Goal: Task Accomplishment & Management: Manage account settings

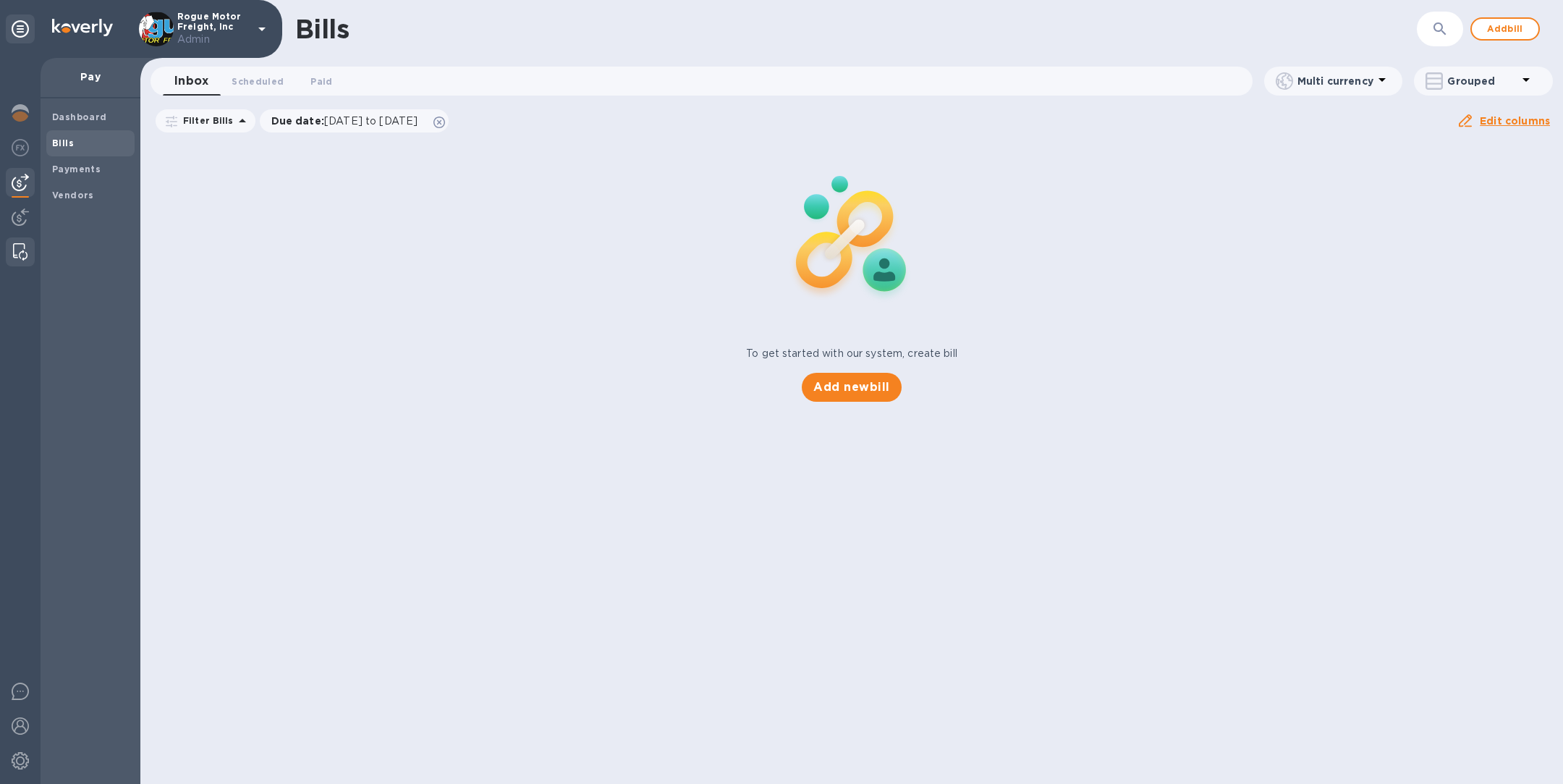
click at [26, 247] on img at bounding box center [20, 251] width 14 height 17
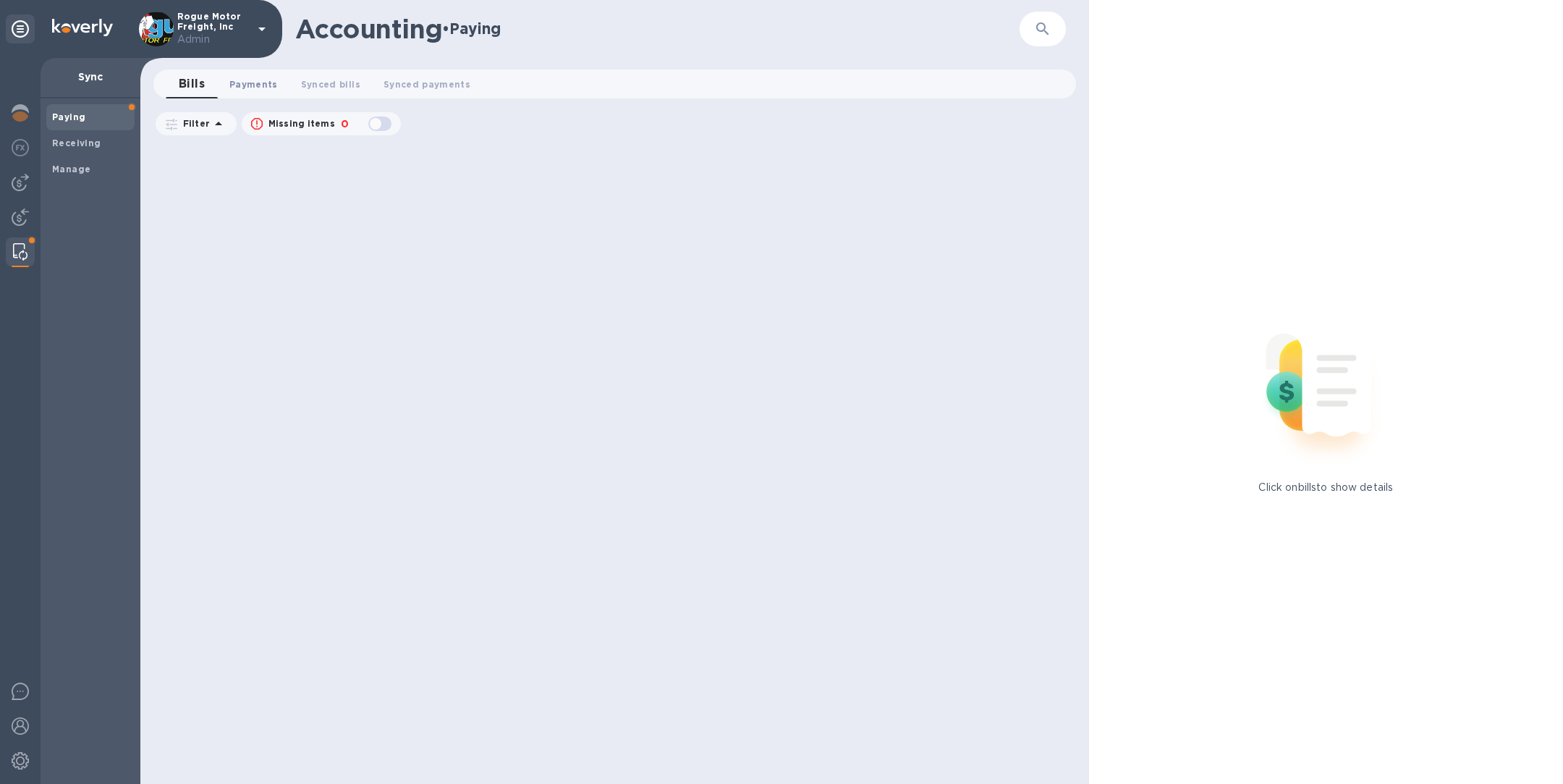
click at [265, 82] on span "Payments 0" at bounding box center [254, 85] width 48 height 15
click at [417, 87] on span "Synced payments 0" at bounding box center [440, 85] width 87 height 15
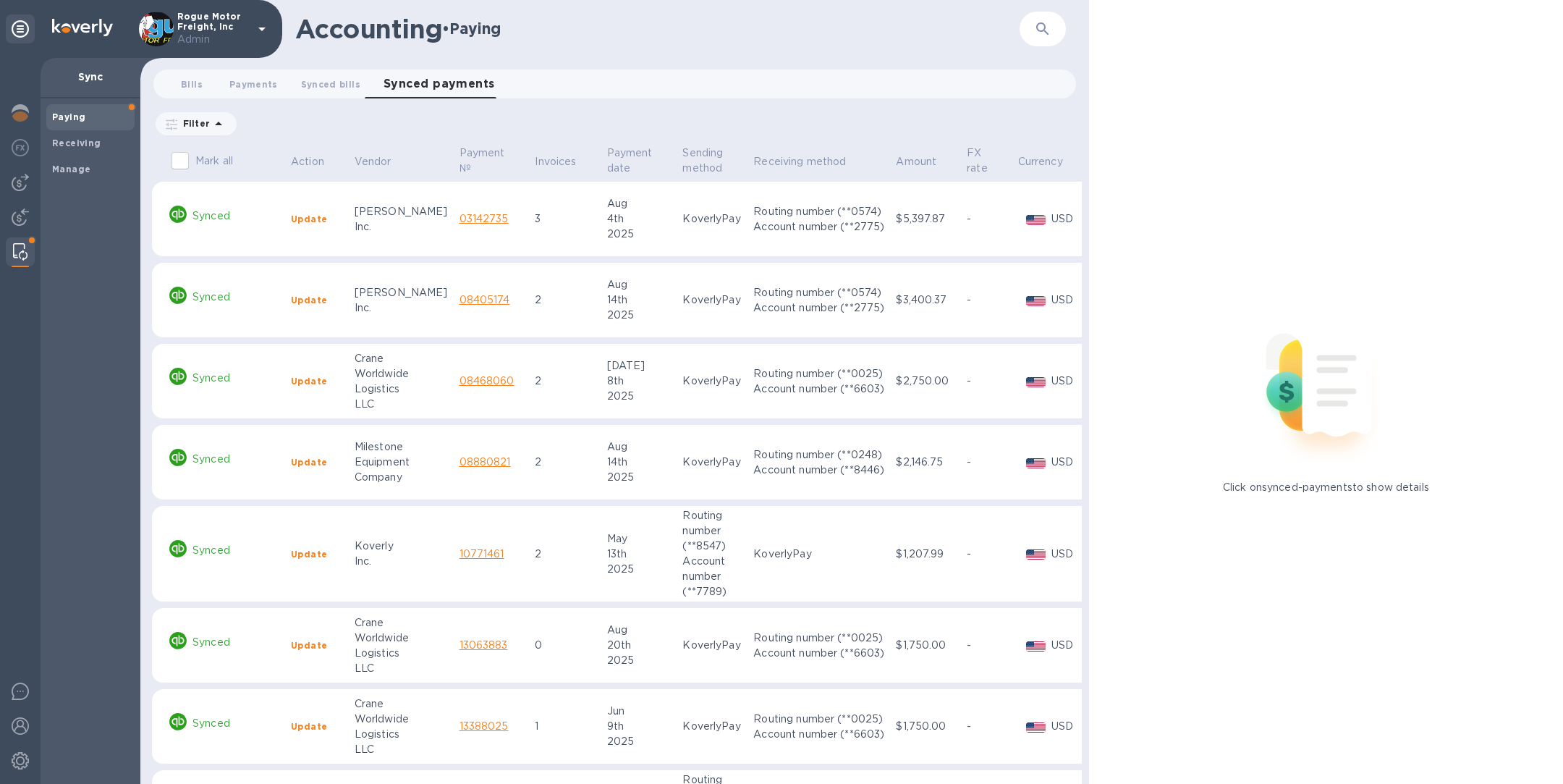
click at [257, 308] on div "Synced" at bounding box center [224, 297] width 115 height 26
click at [223, 358] on td "Synced" at bounding box center [224, 381] width 122 height 75
click at [608, 153] on p "Payment date" at bounding box center [630, 161] width 45 height 30
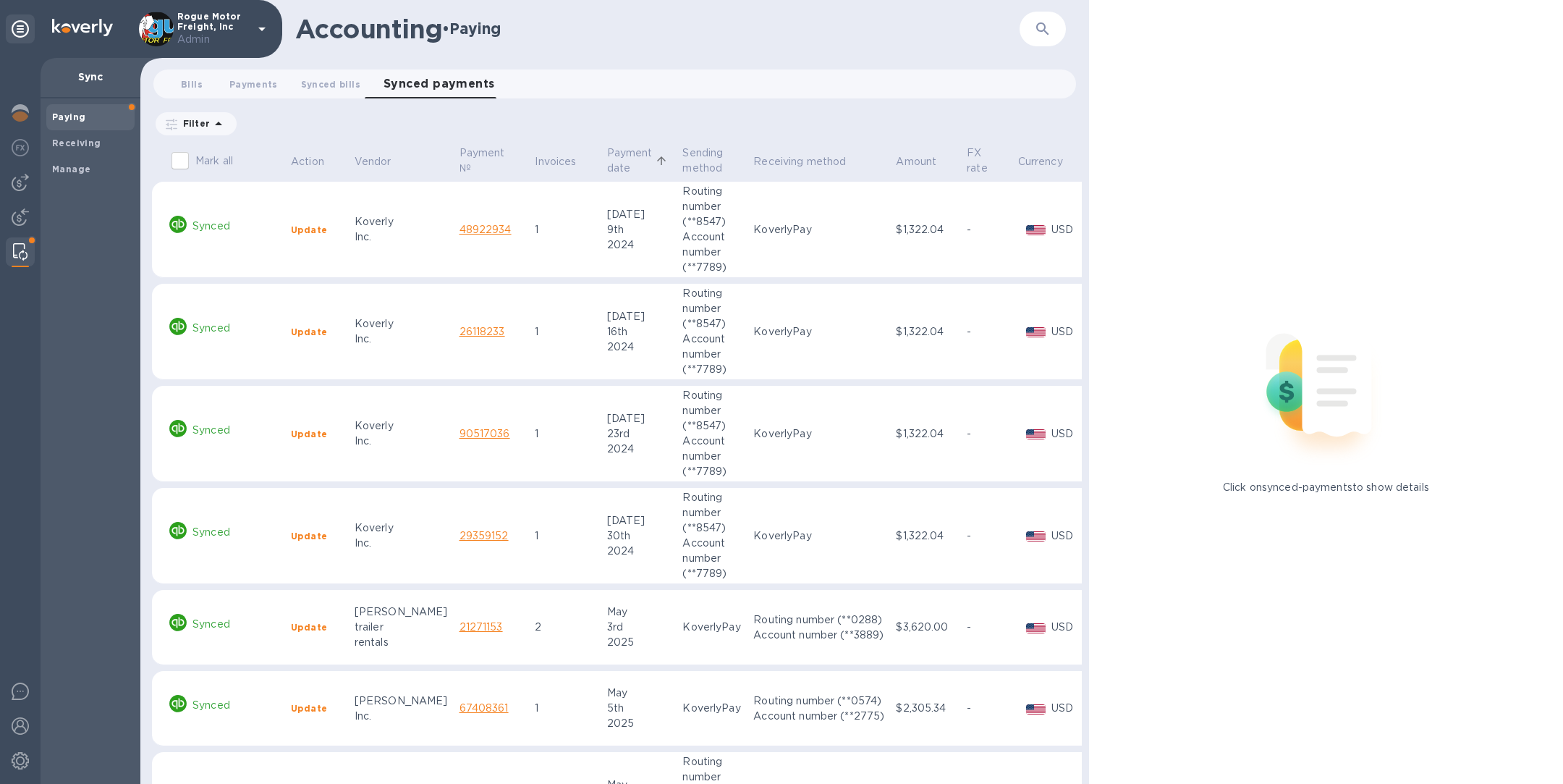
click at [608, 153] on p "Payment date" at bounding box center [630, 161] width 45 height 30
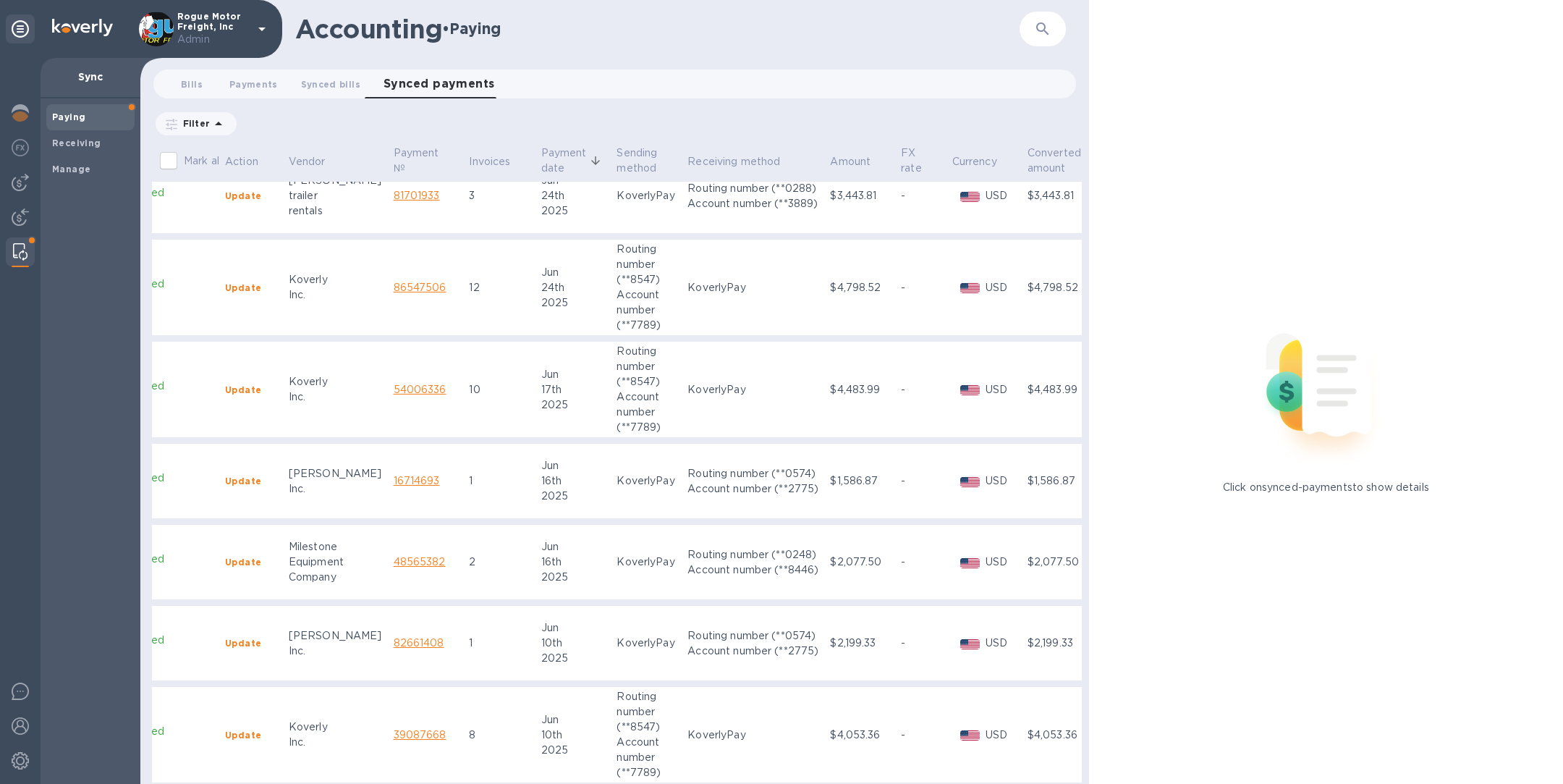
scroll to position [2488, 66]
click at [18, 115] on img at bounding box center [20, 112] width 17 height 17
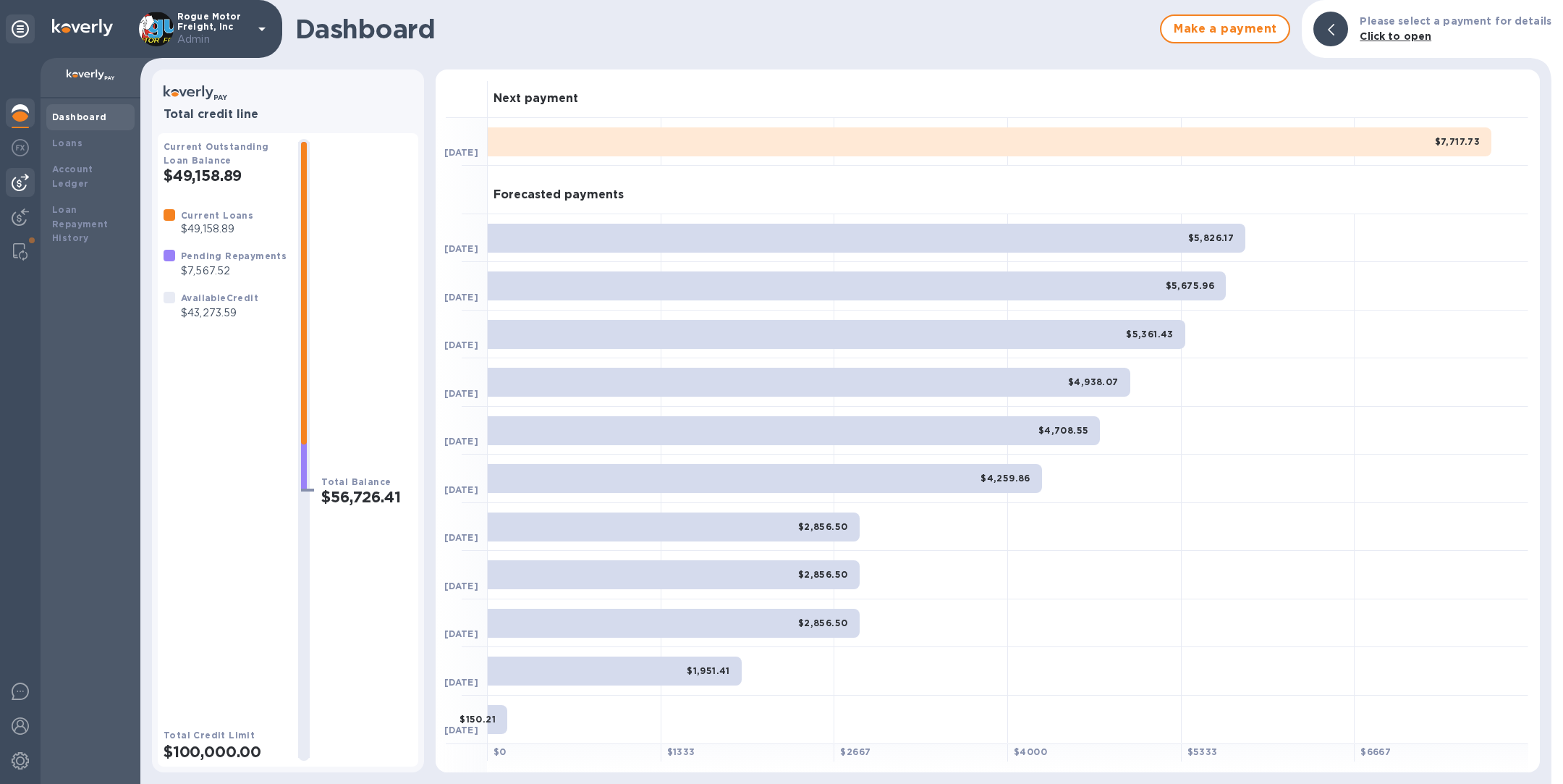
click at [23, 180] on img at bounding box center [20, 182] width 17 height 17
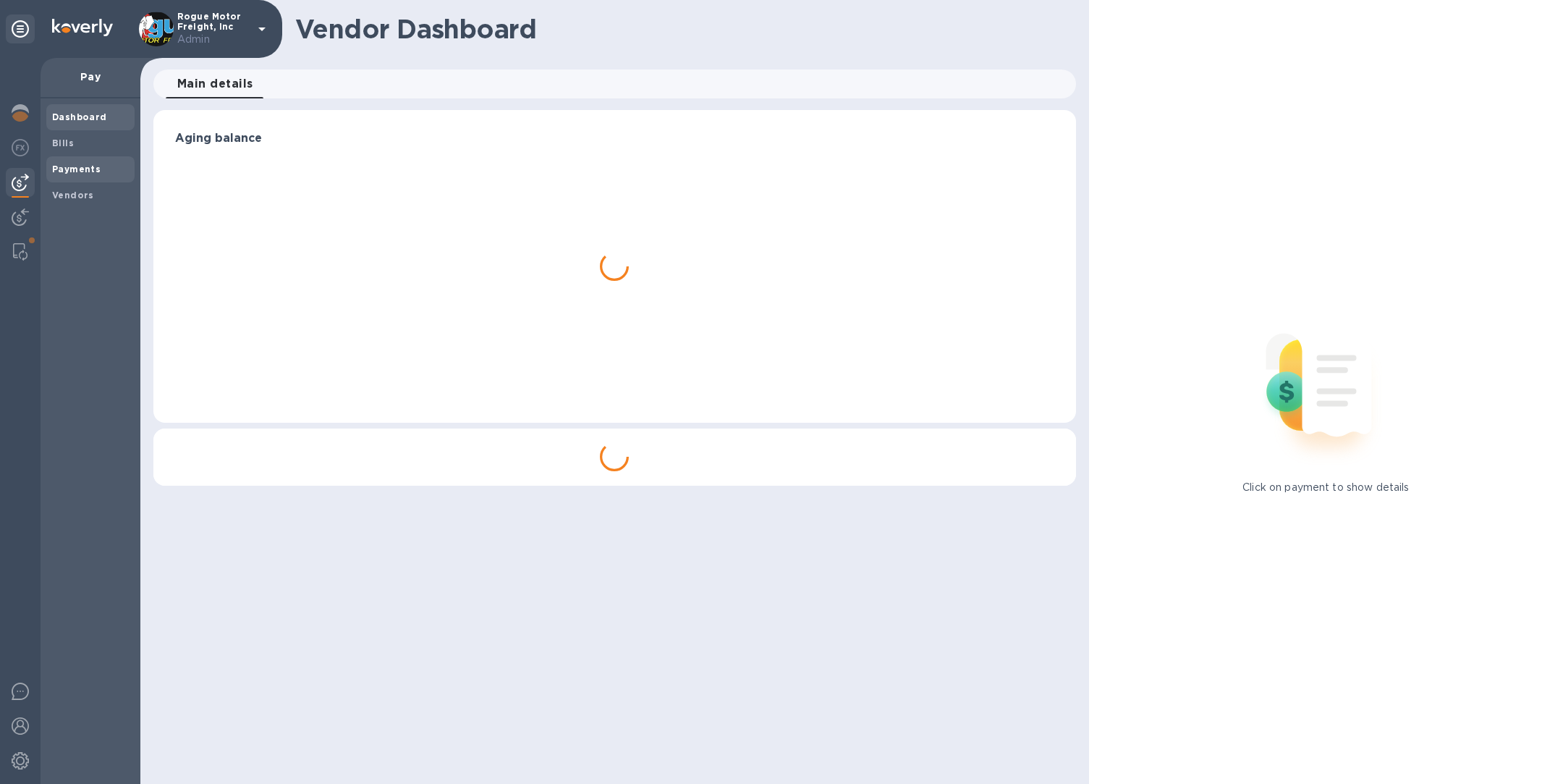
click at [62, 167] on b "Payments" at bounding box center [76, 169] width 48 height 11
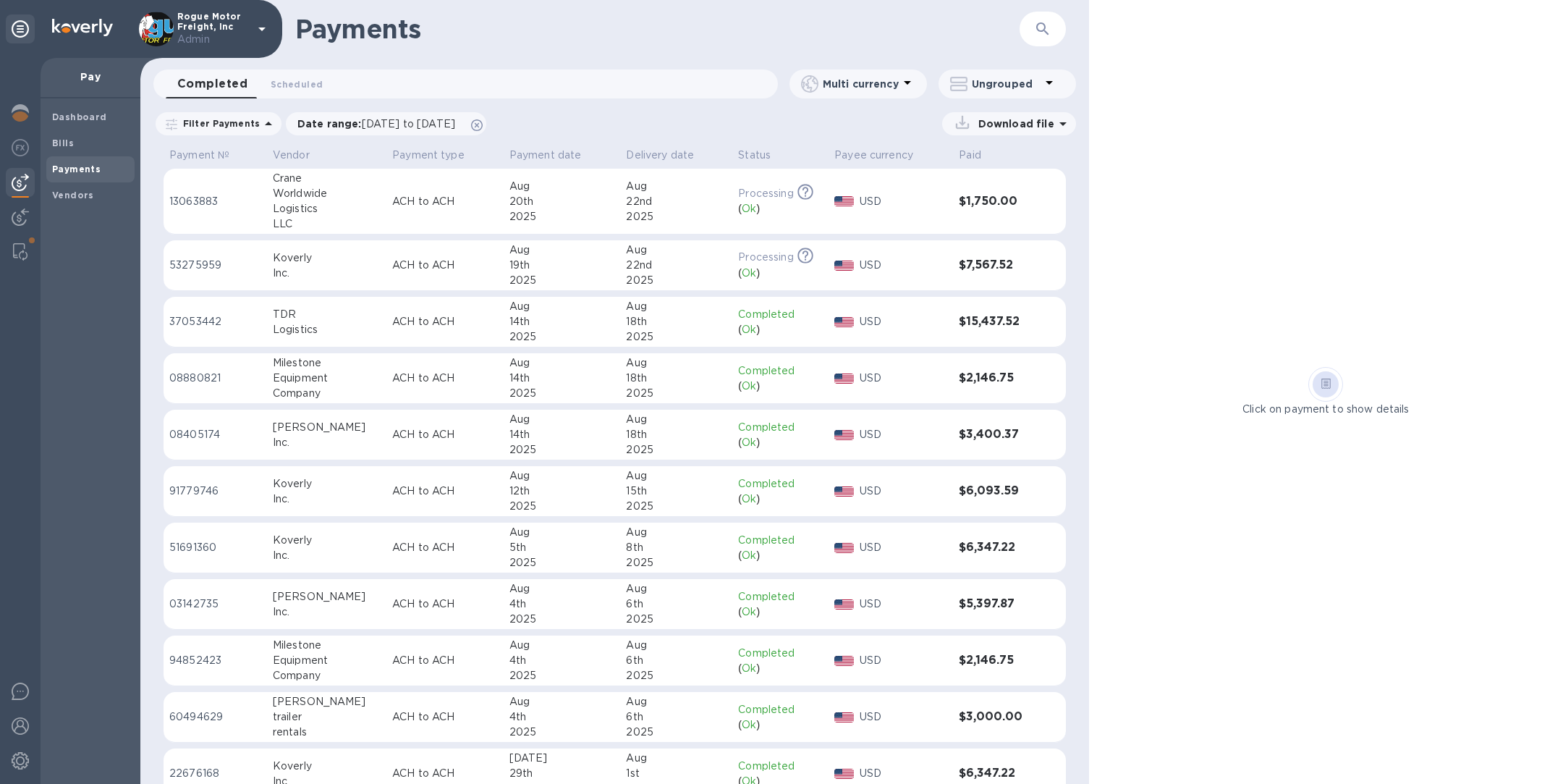
click at [310, 257] on div "Koverly" at bounding box center [327, 258] width 108 height 15
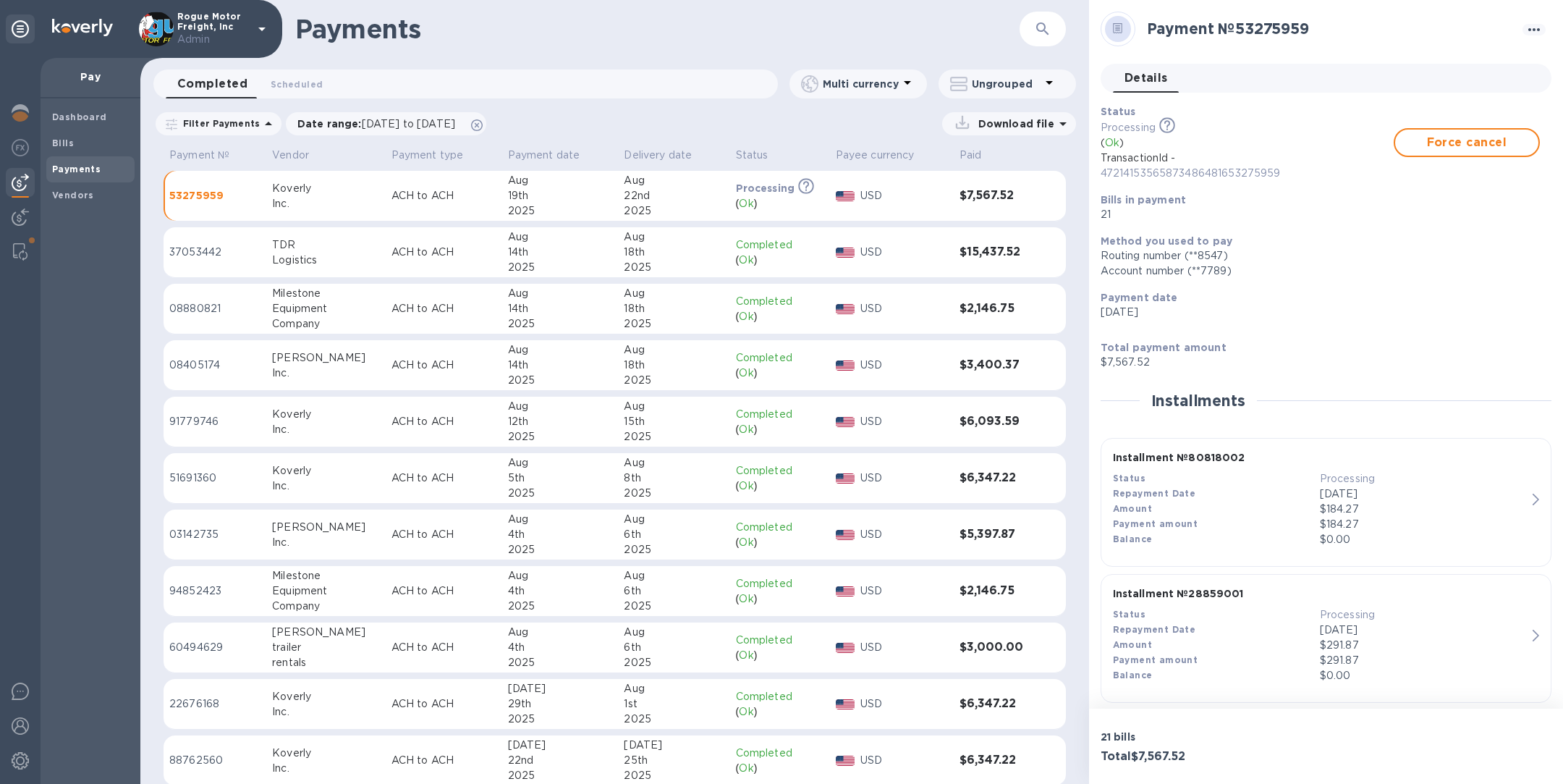
scroll to position [84, 0]
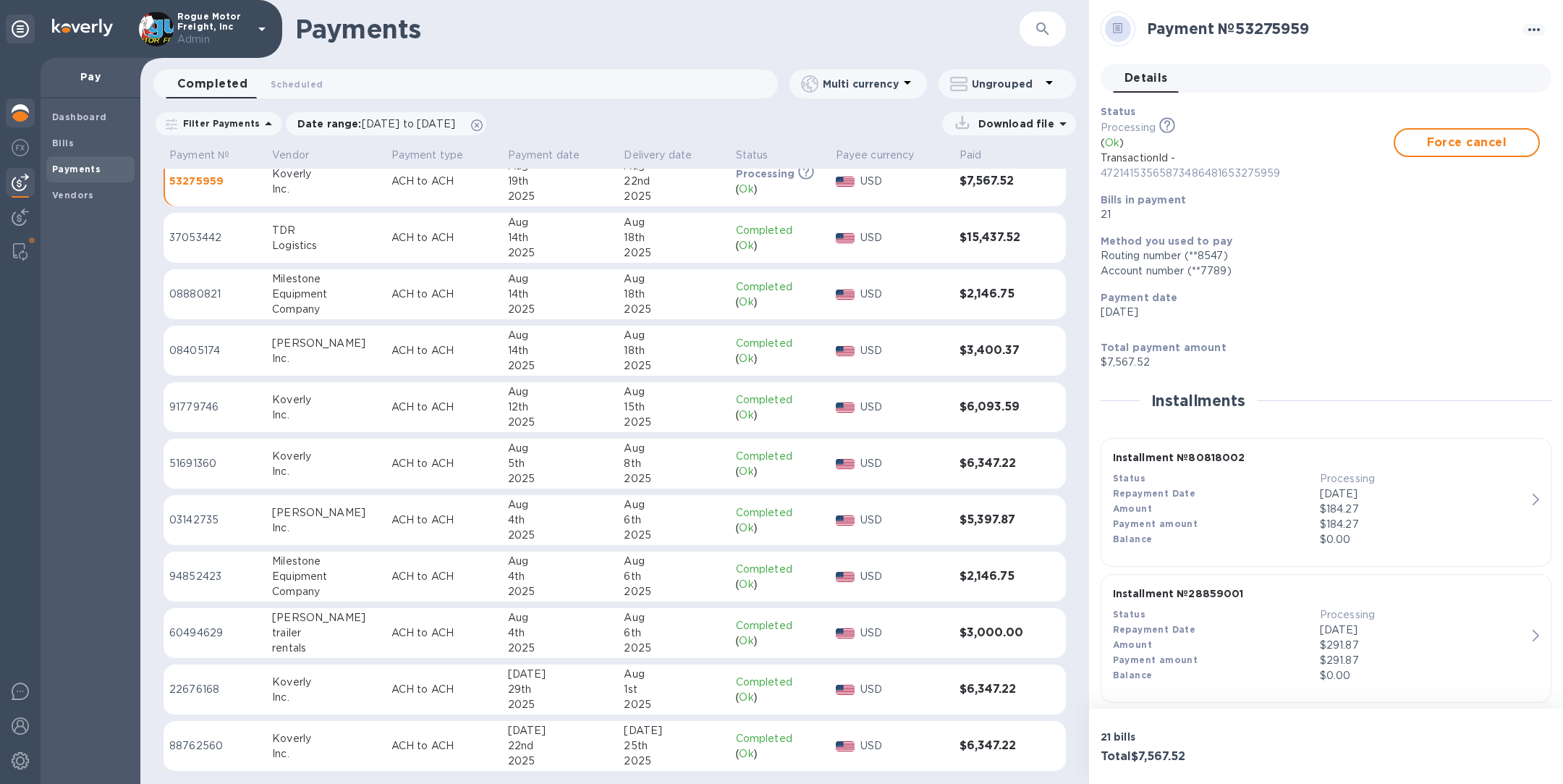
click at [19, 115] on img at bounding box center [20, 112] width 17 height 17
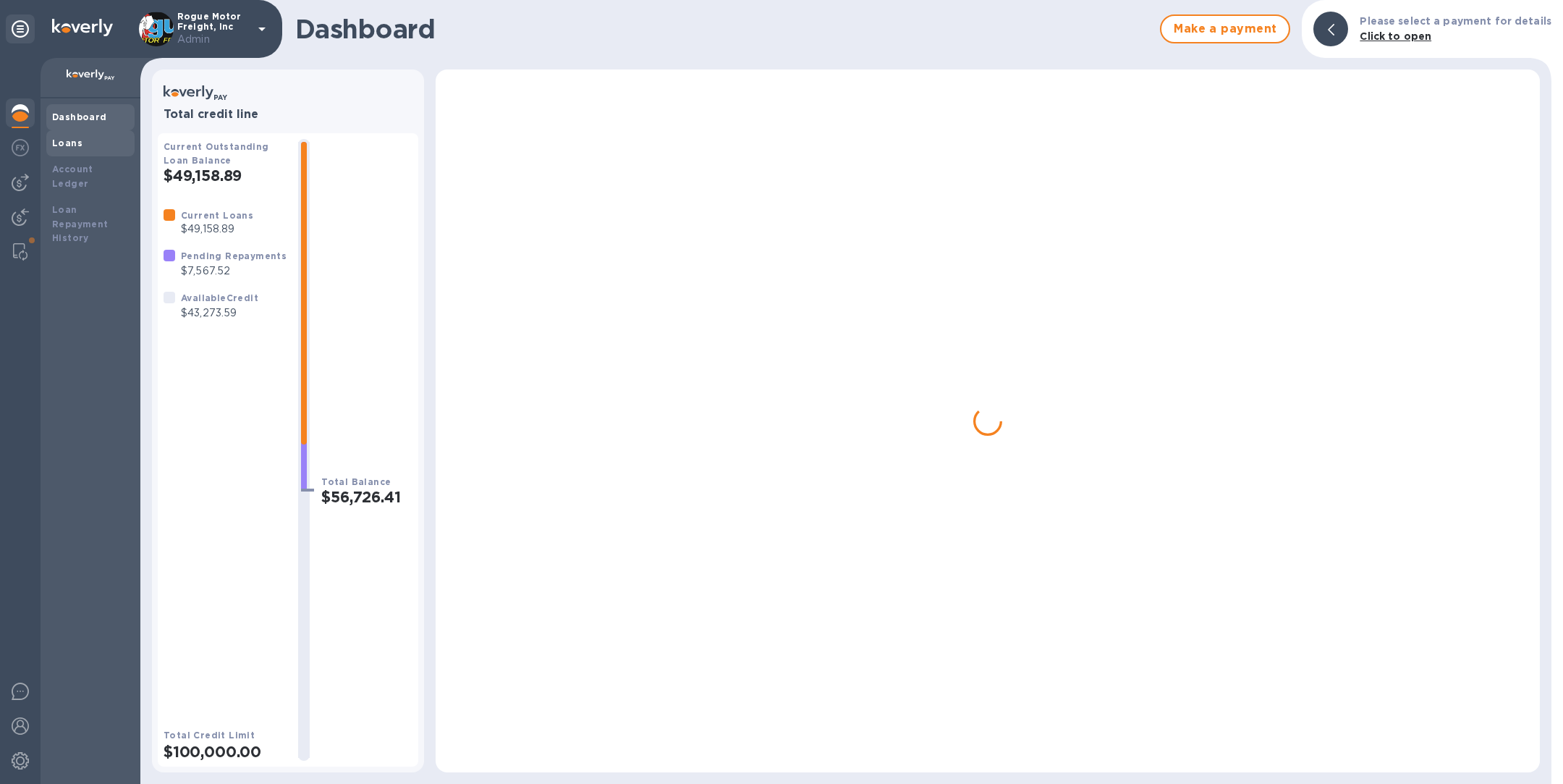
click at [83, 141] on div "Loans" at bounding box center [91, 143] width 77 height 14
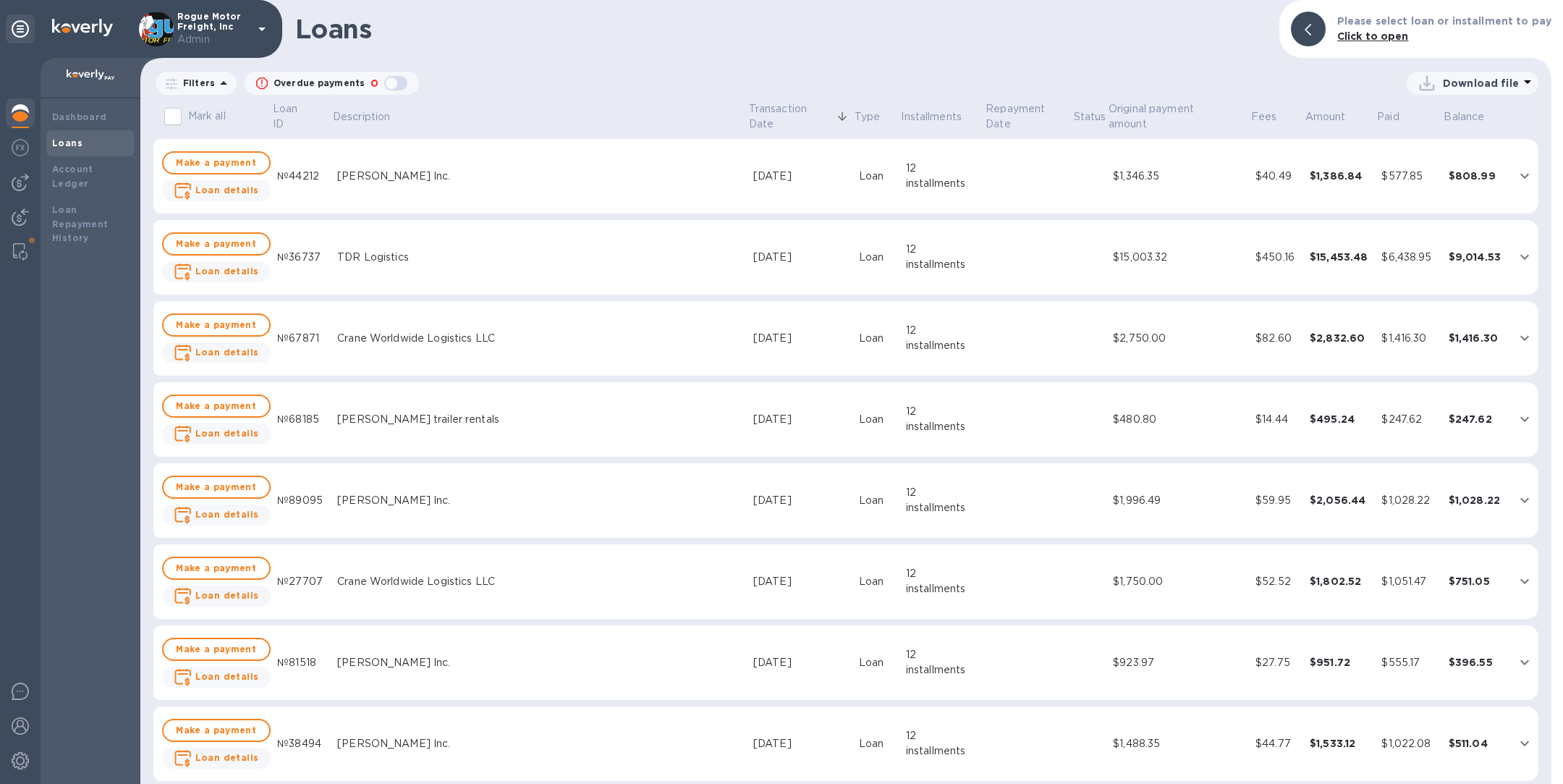
scroll to position [571, 0]
click at [92, 158] on div "Account Ledger" at bounding box center [90, 177] width 88 height 41
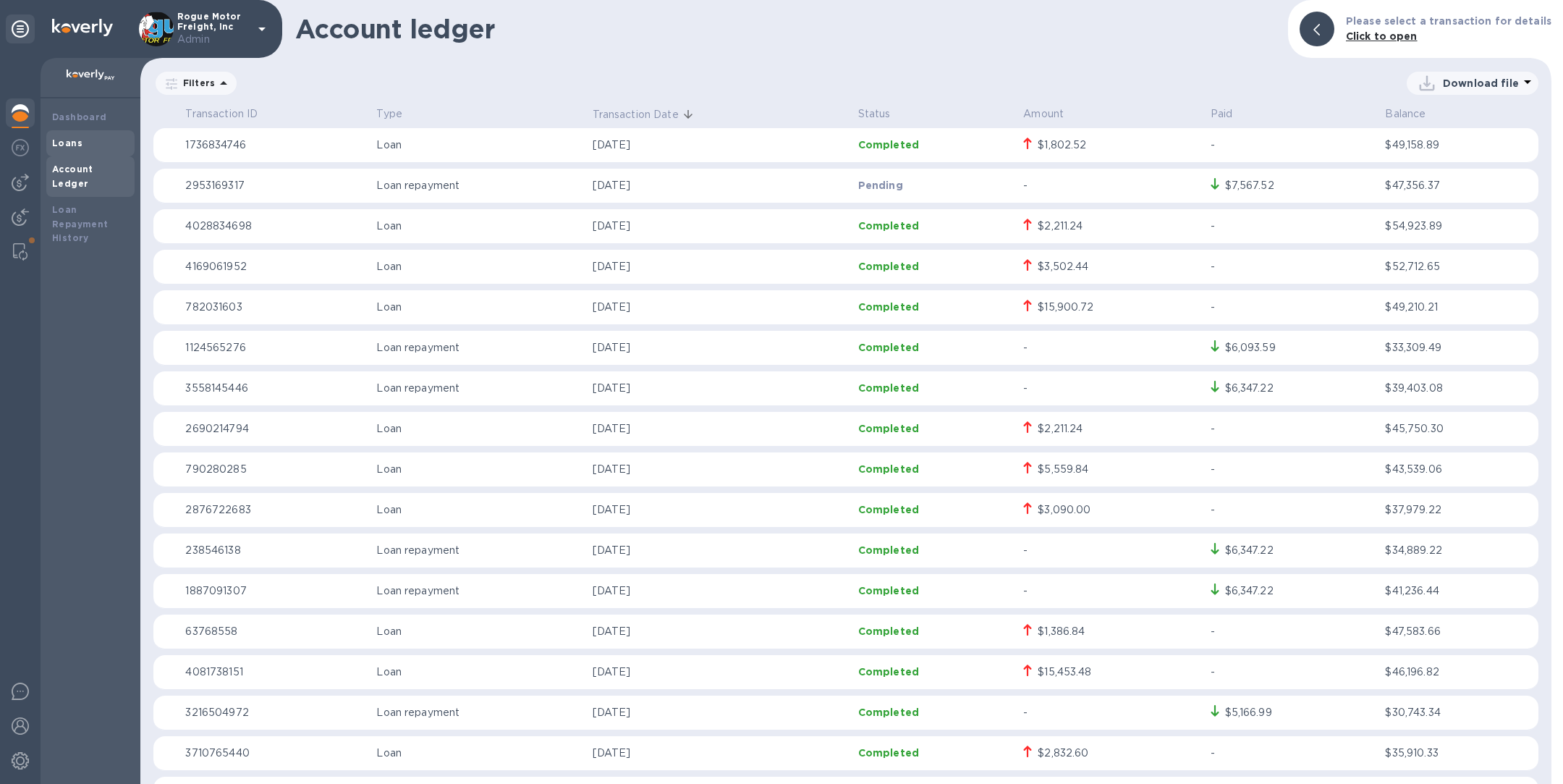
click at [59, 148] on div "Loans" at bounding box center [91, 143] width 77 height 14
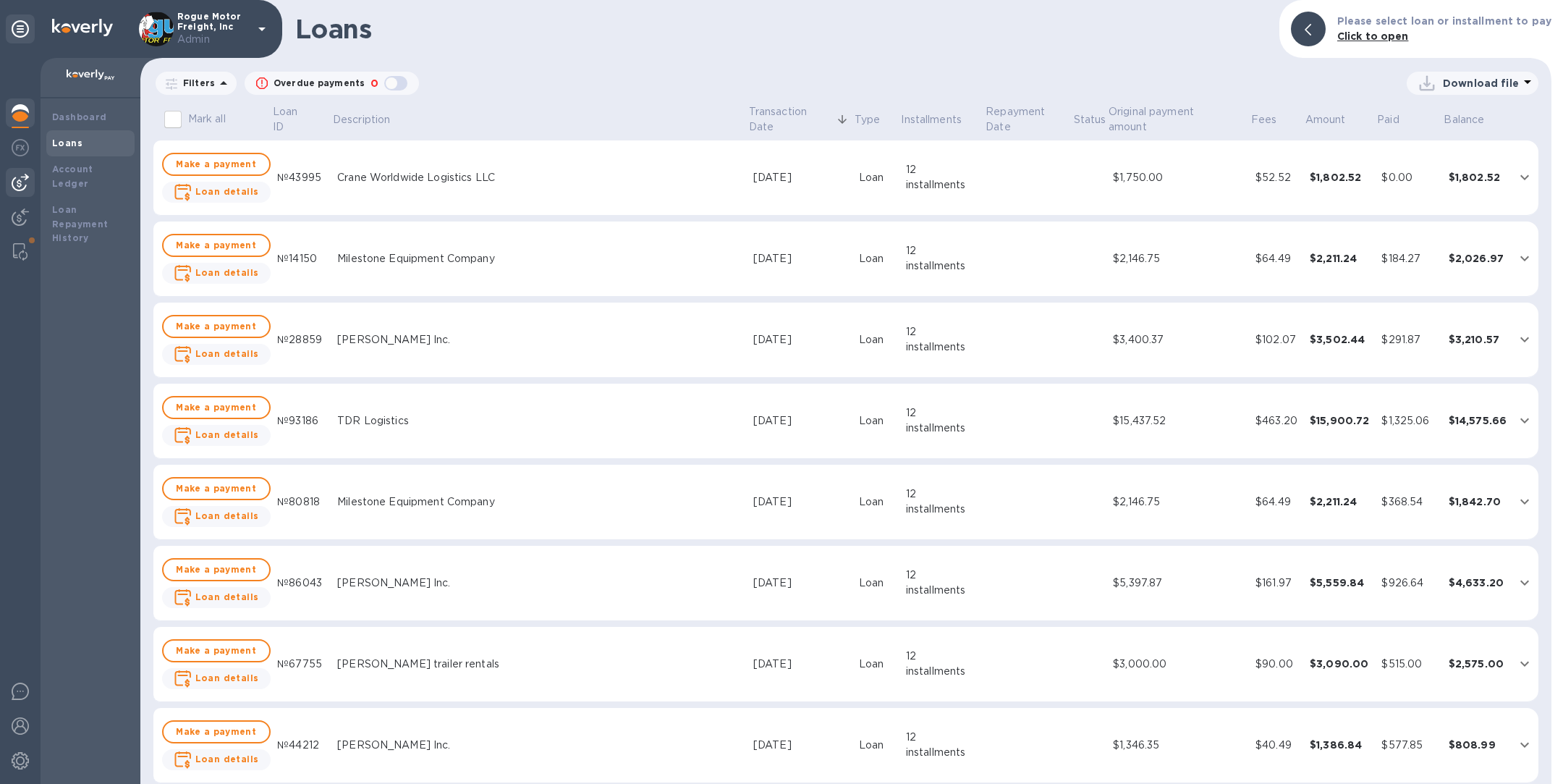
click at [16, 189] on img at bounding box center [20, 182] width 17 height 17
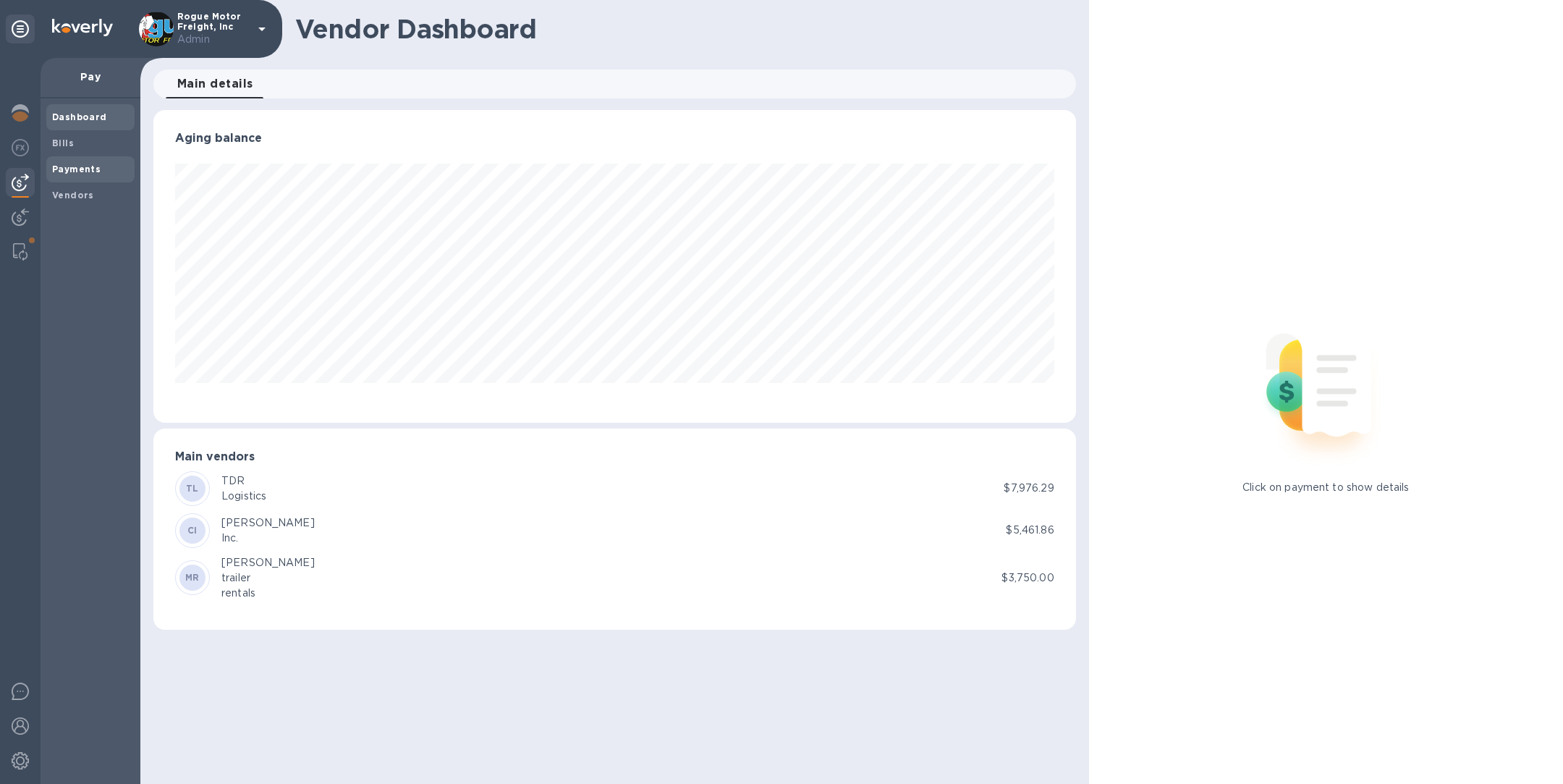
scroll to position [312, 922]
click at [94, 164] on b "Payments" at bounding box center [76, 169] width 48 height 11
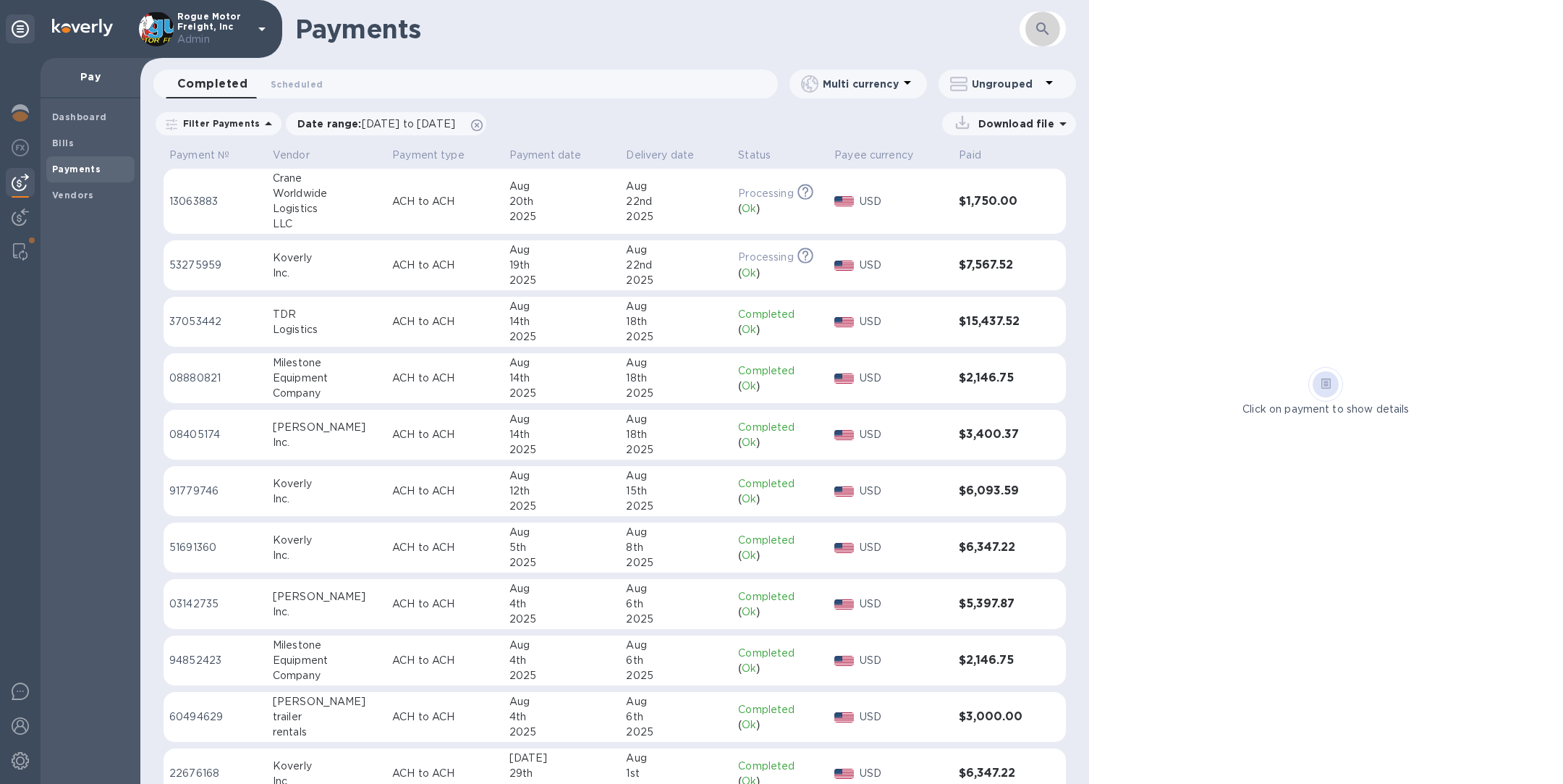
click at [1054, 26] on button "button" at bounding box center [1043, 29] width 35 height 35
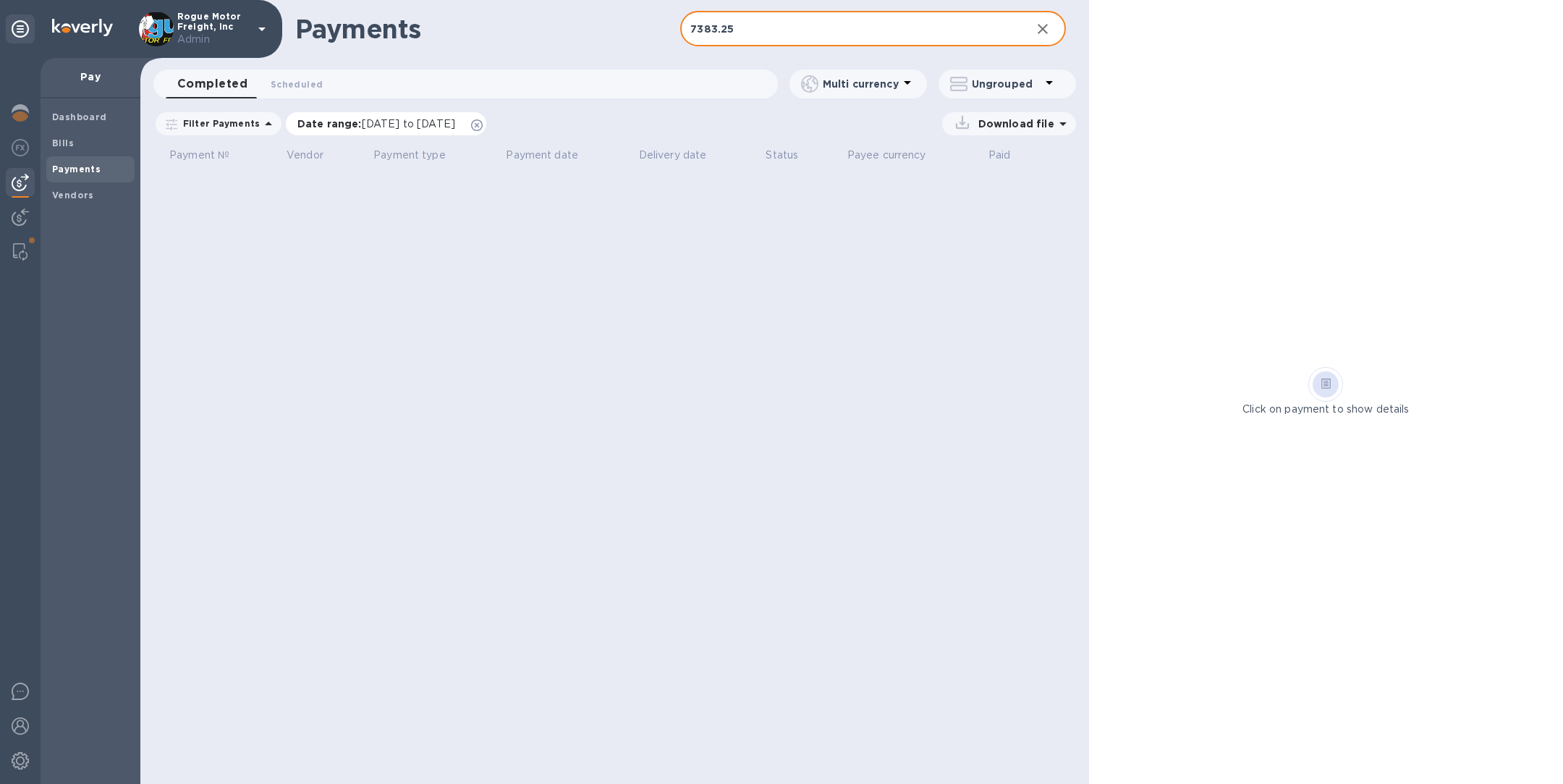
click at [483, 119] on icon at bounding box center [476, 125] width 11 height 11
click at [802, 32] on input "7383.25" at bounding box center [849, 29] width 339 height 35
type input "7091.38"
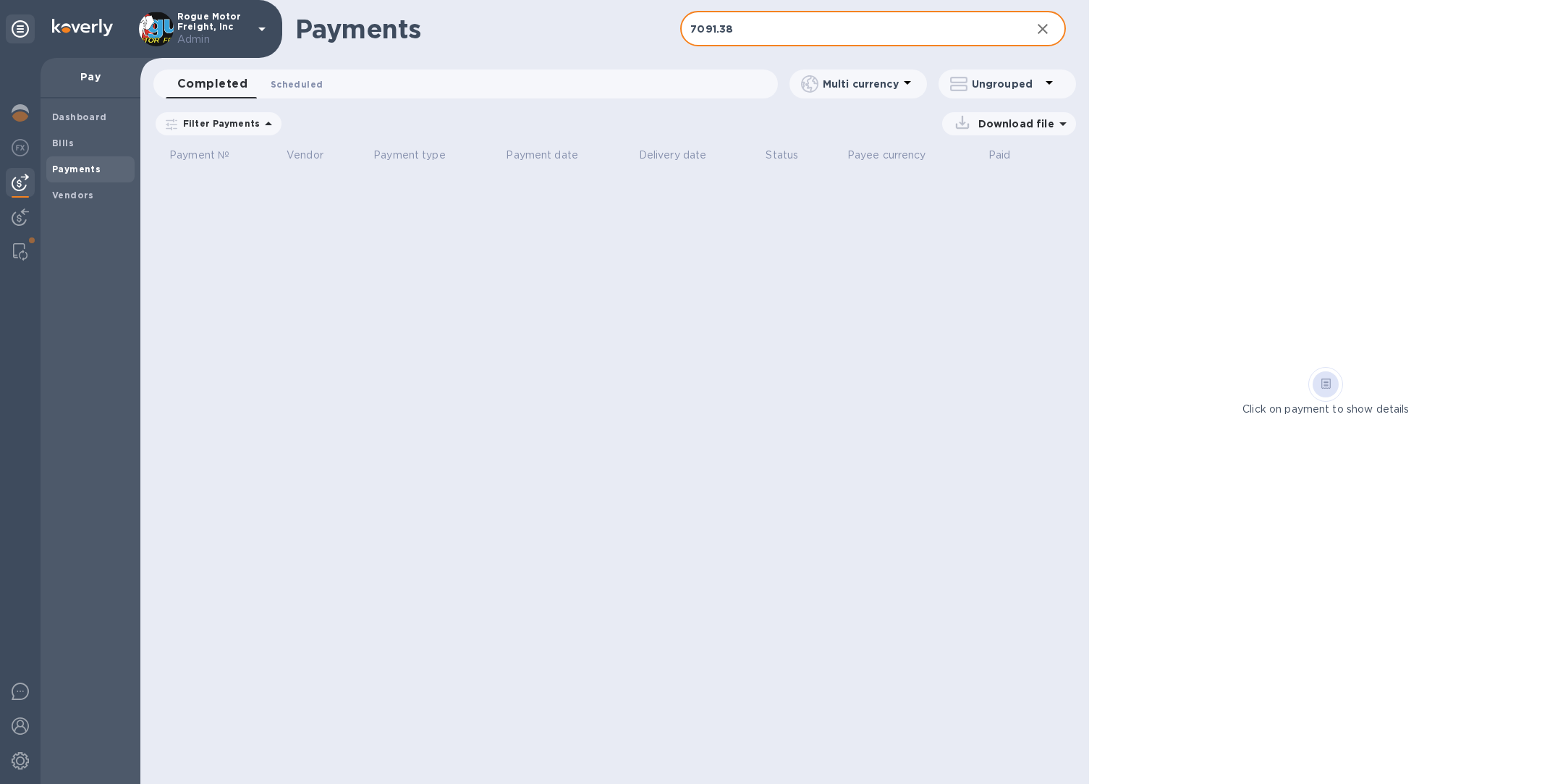
click at [291, 85] on span "Scheduled 0" at bounding box center [297, 85] width 52 height 15
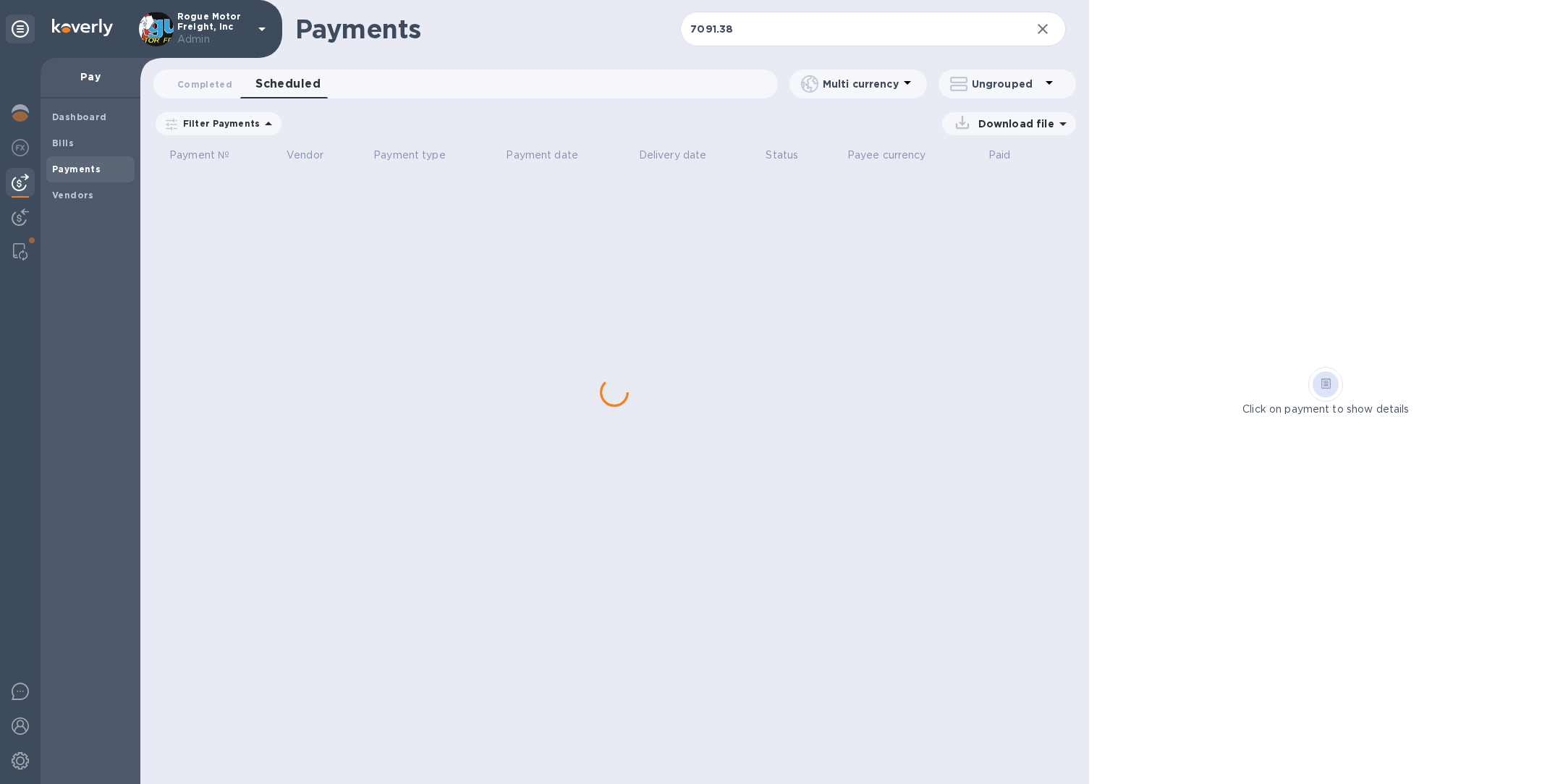
click at [0, 0] on div "Date range : 07/20/2025 to 09/20/2025" at bounding box center [0, 0] width 0 height 0
click at [0, 0] on icon at bounding box center [0, 0] width 0 height 0
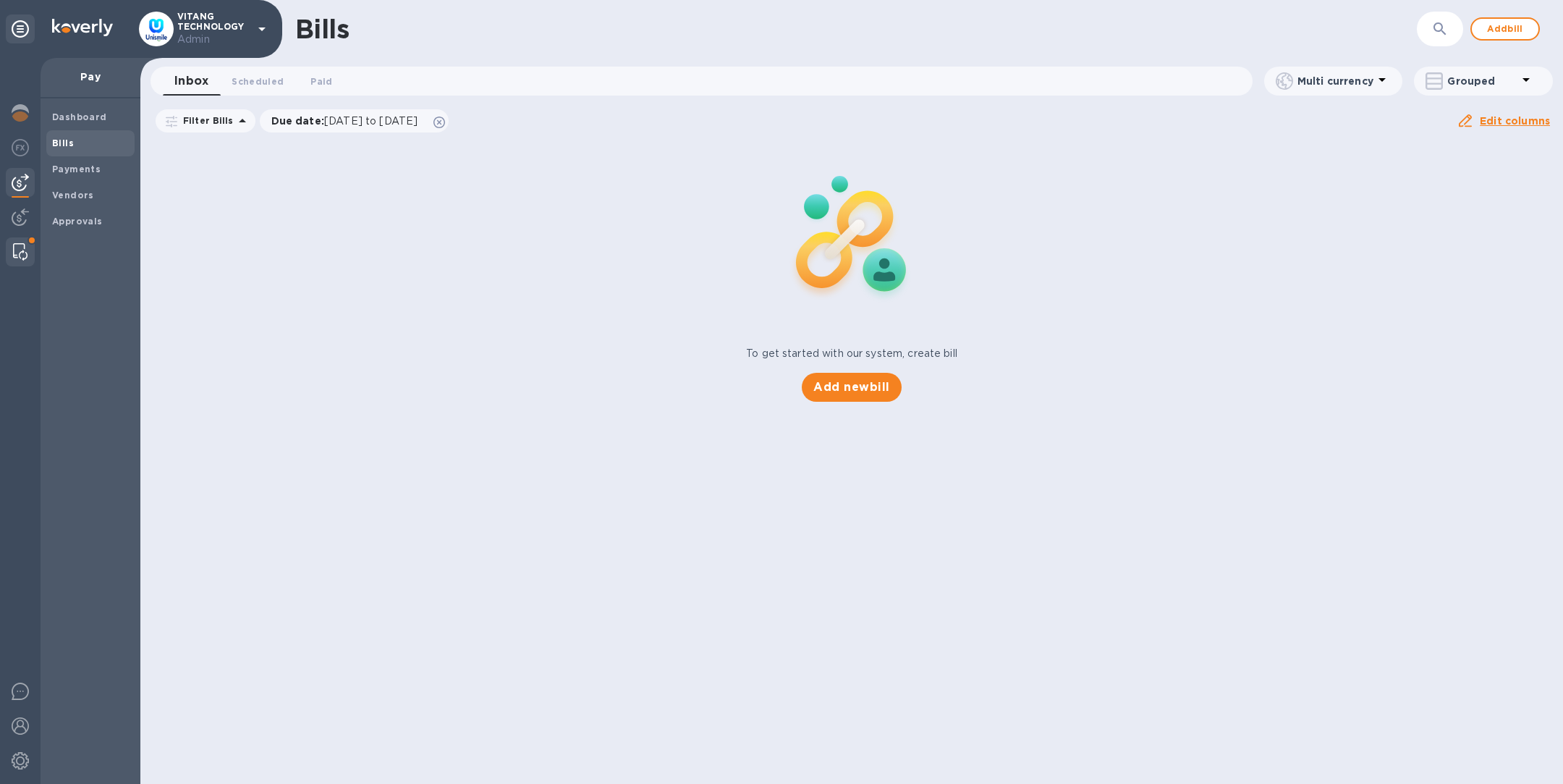
click at [26, 256] on img at bounding box center [20, 251] width 14 height 17
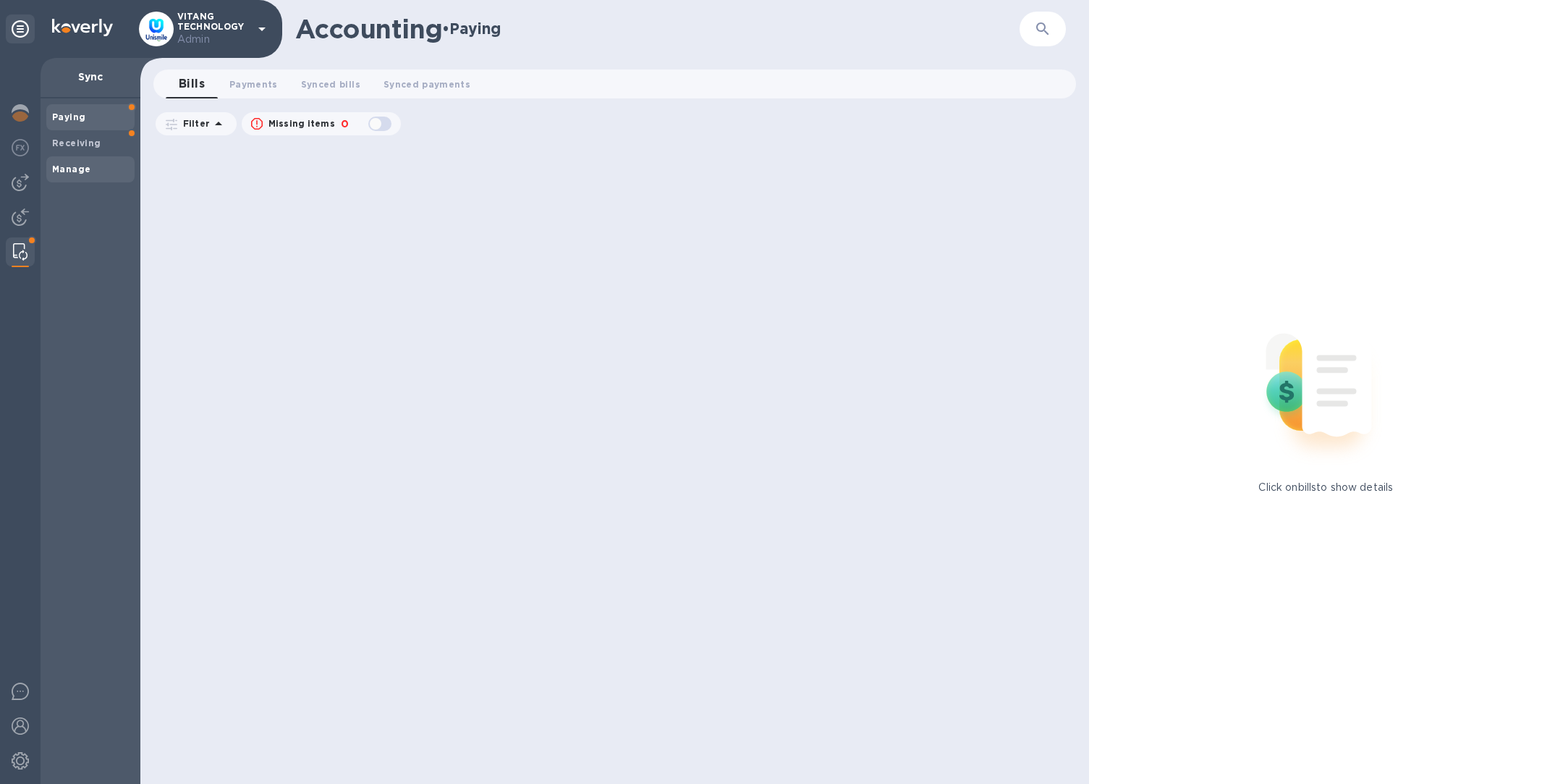
click at [98, 170] on span "Manage" at bounding box center [91, 169] width 77 height 14
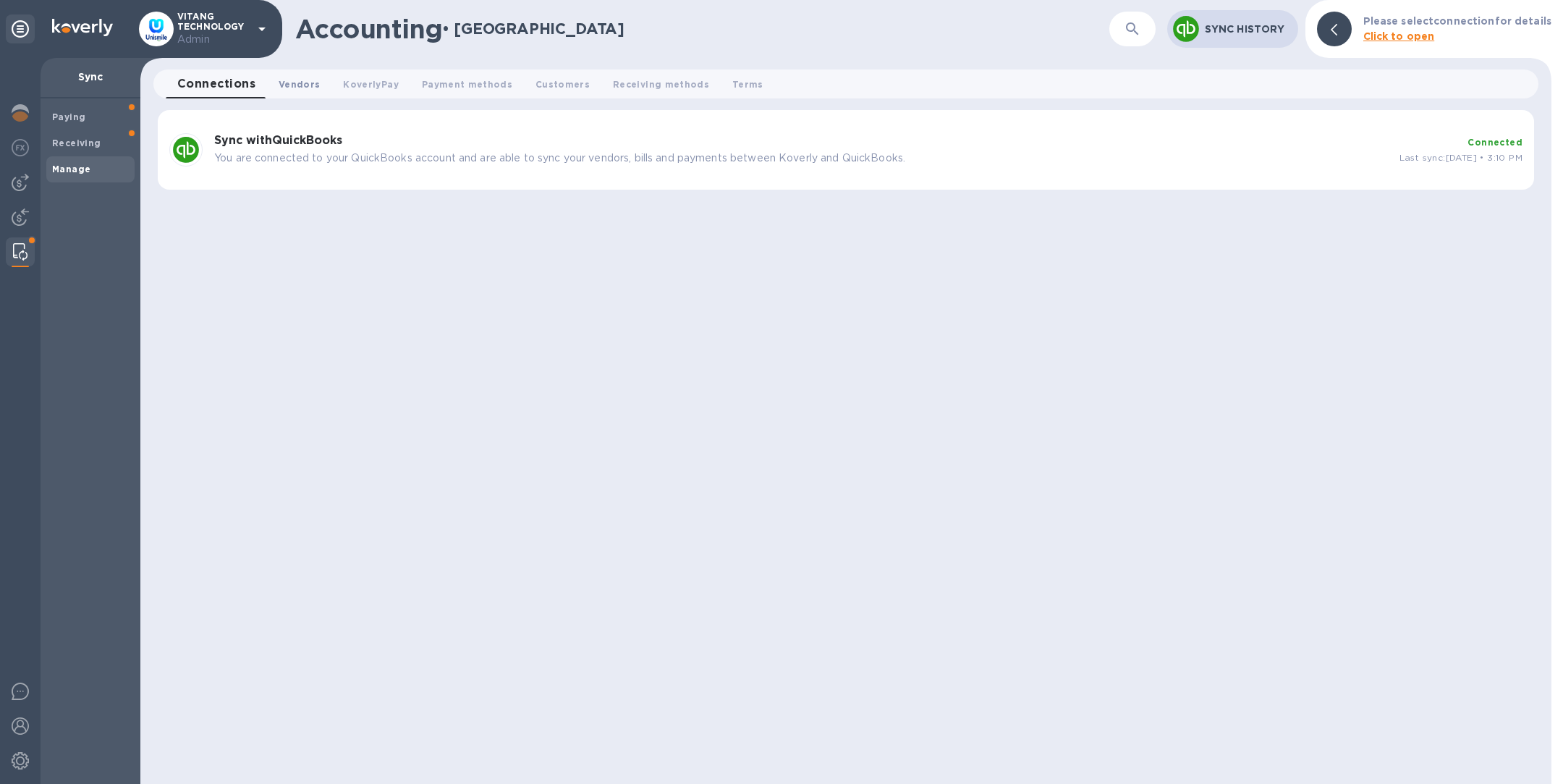
click at [295, 81] on span "Vendors 0" at bounding box center [299, 85] width 42 height 15
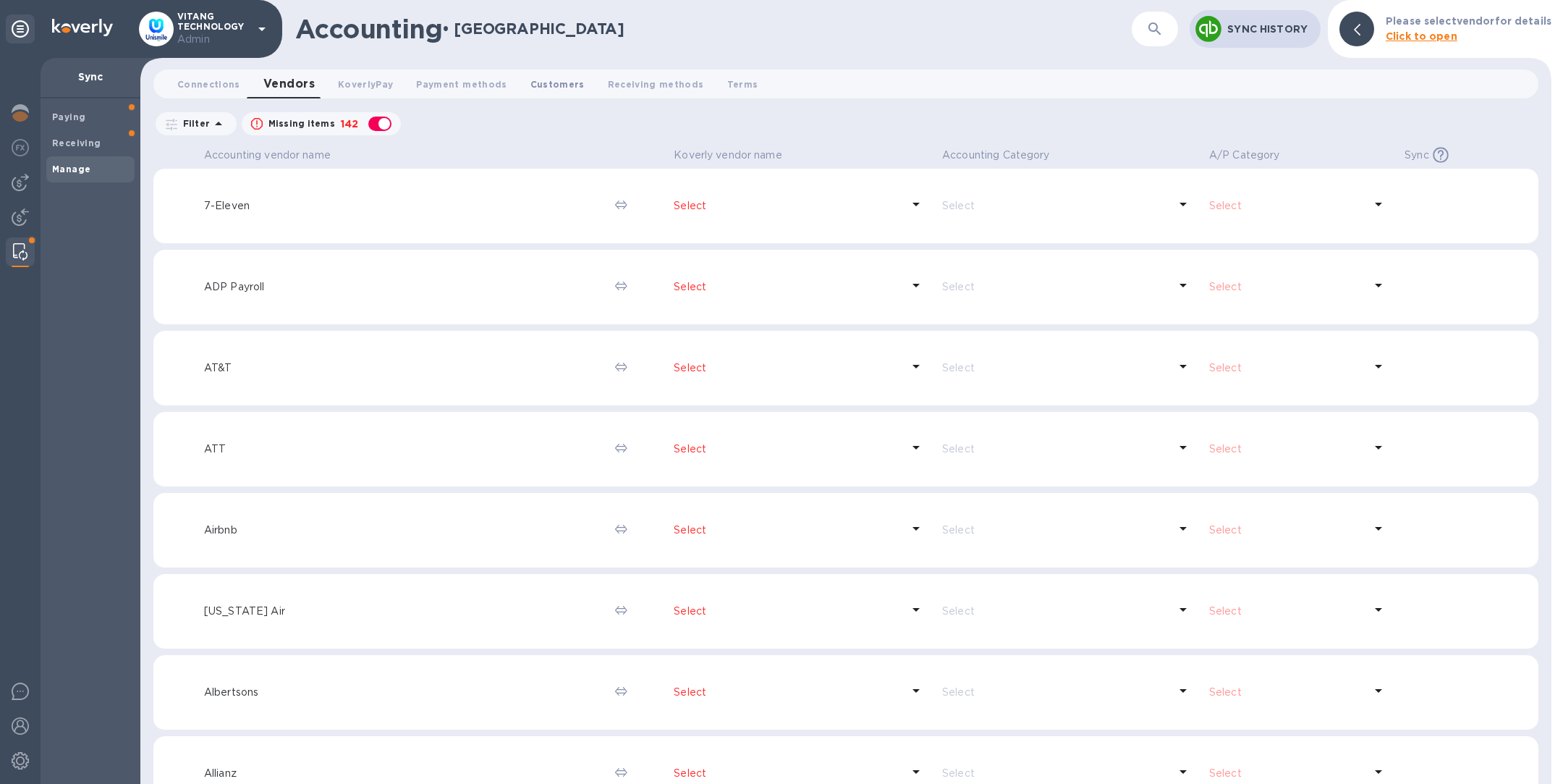
click at [546, 81] on span "Customers 0" at bounding box center [558, 85] width 54 height 15
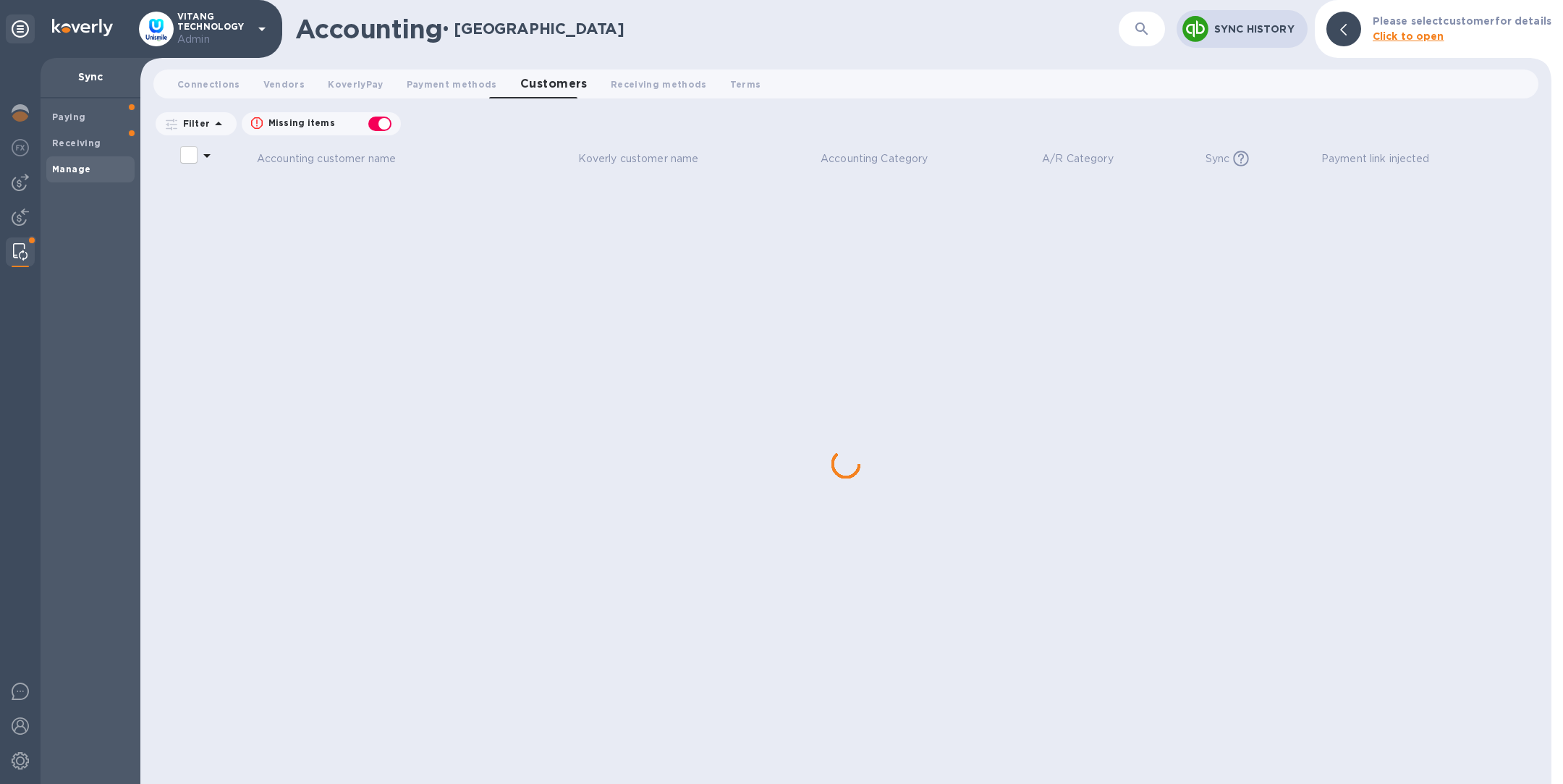
checkbox input "false"
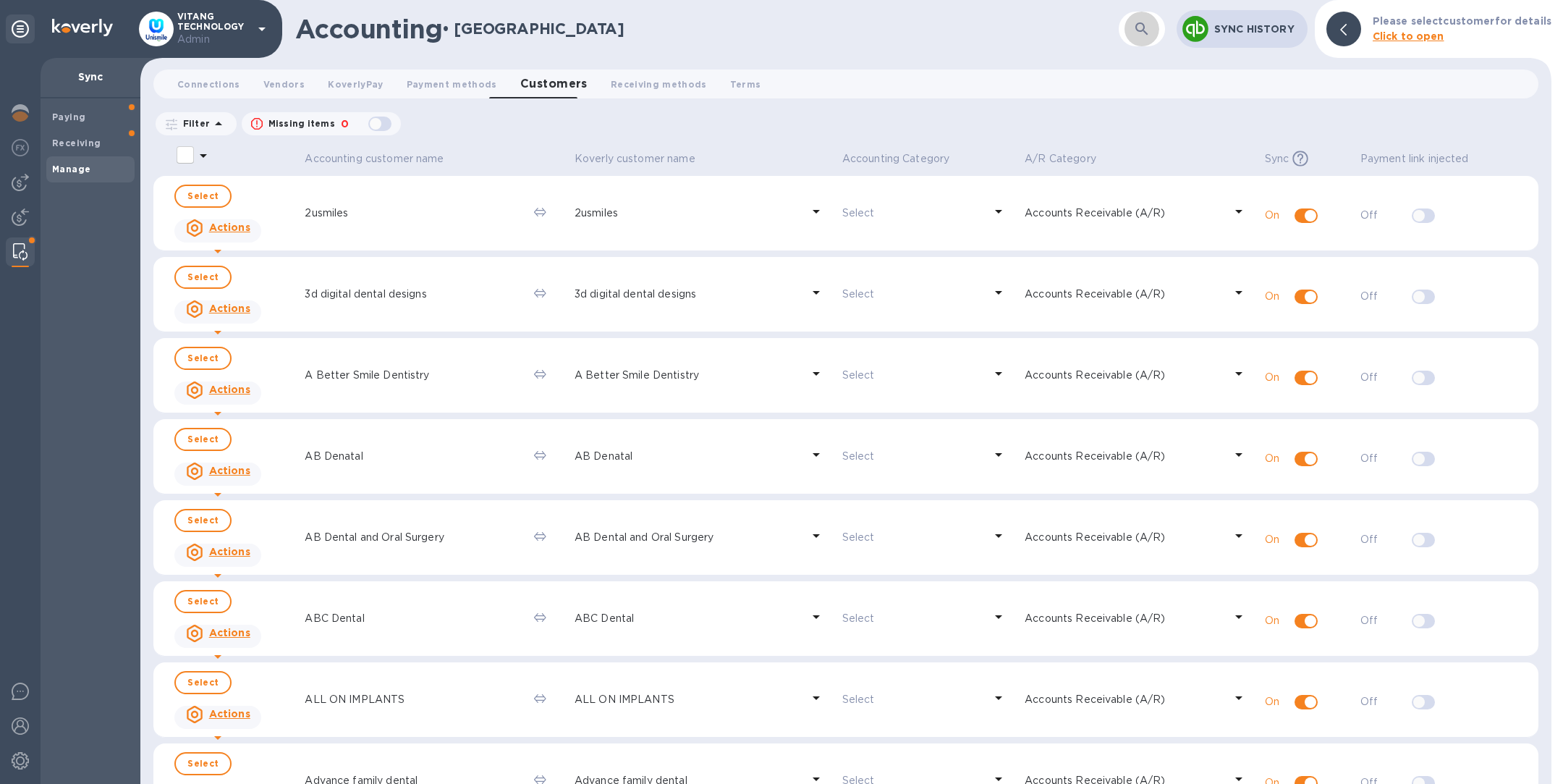
click at [1151, 27] on icon "button" at bounding box center [1142, 29] width 17 height 17
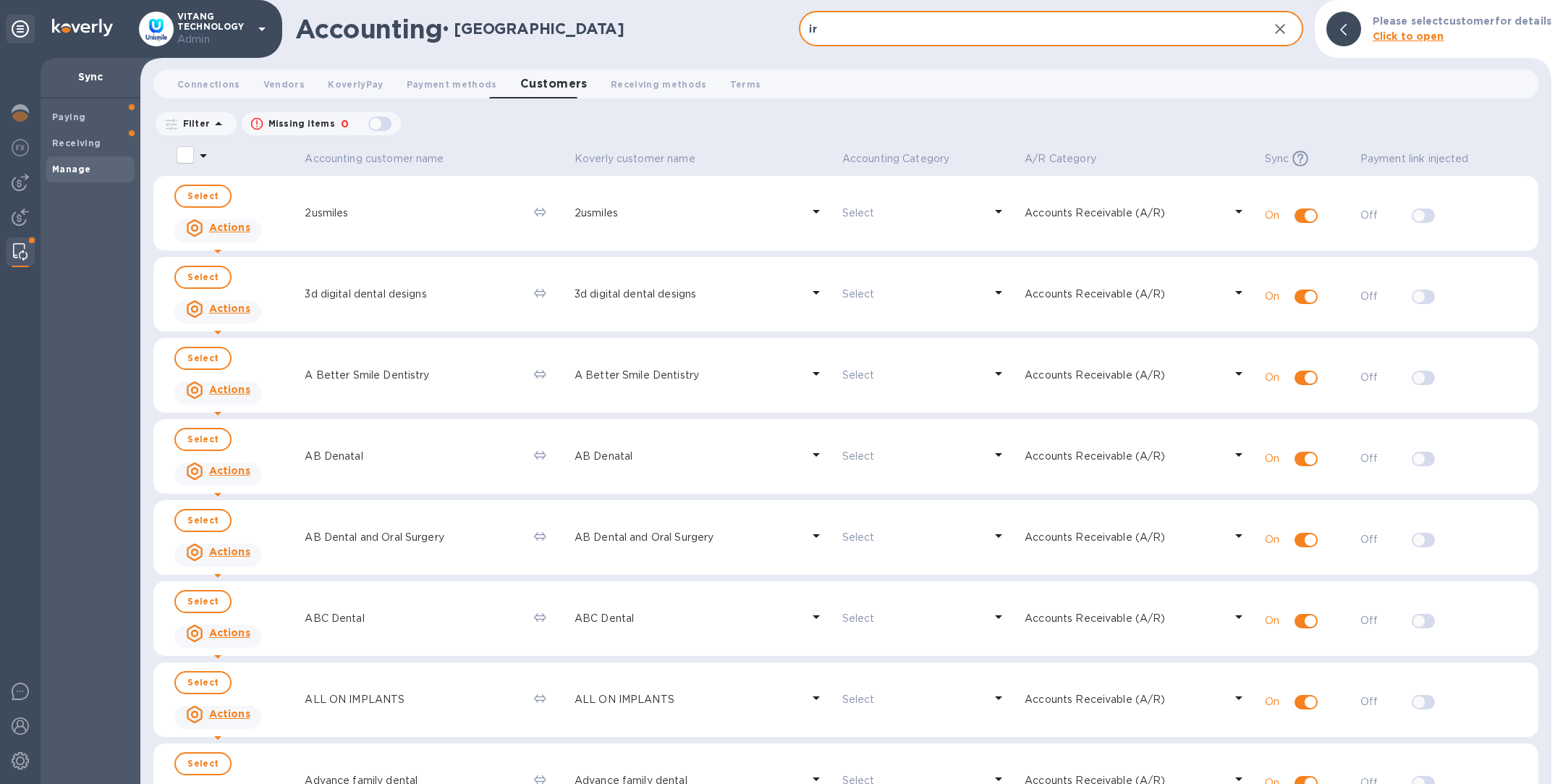
type input "i"
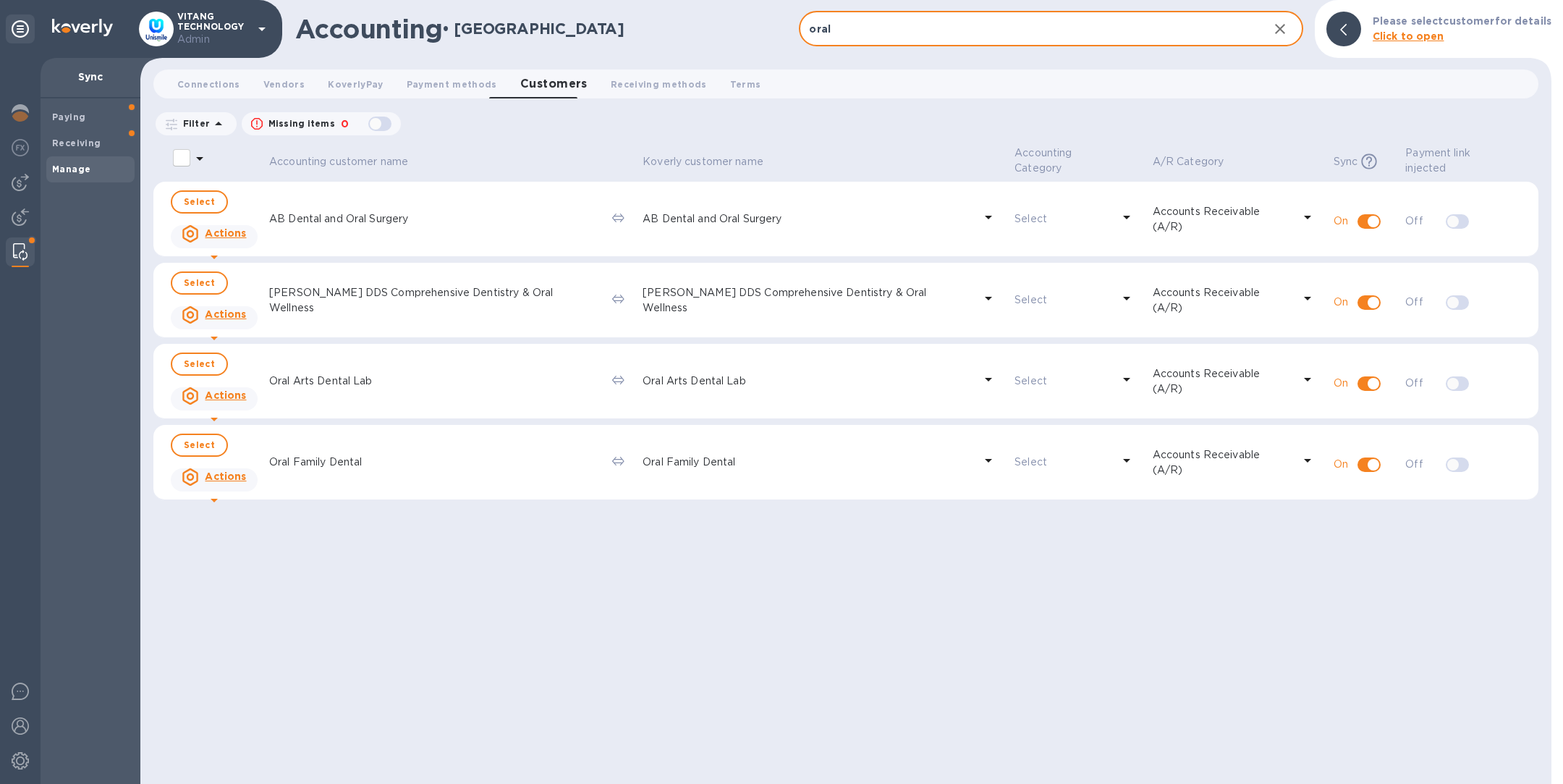
type input "oral"
click at [432, 459] on p "Oral Family Dental" at bounding box center [435, 462] width 331 height 15
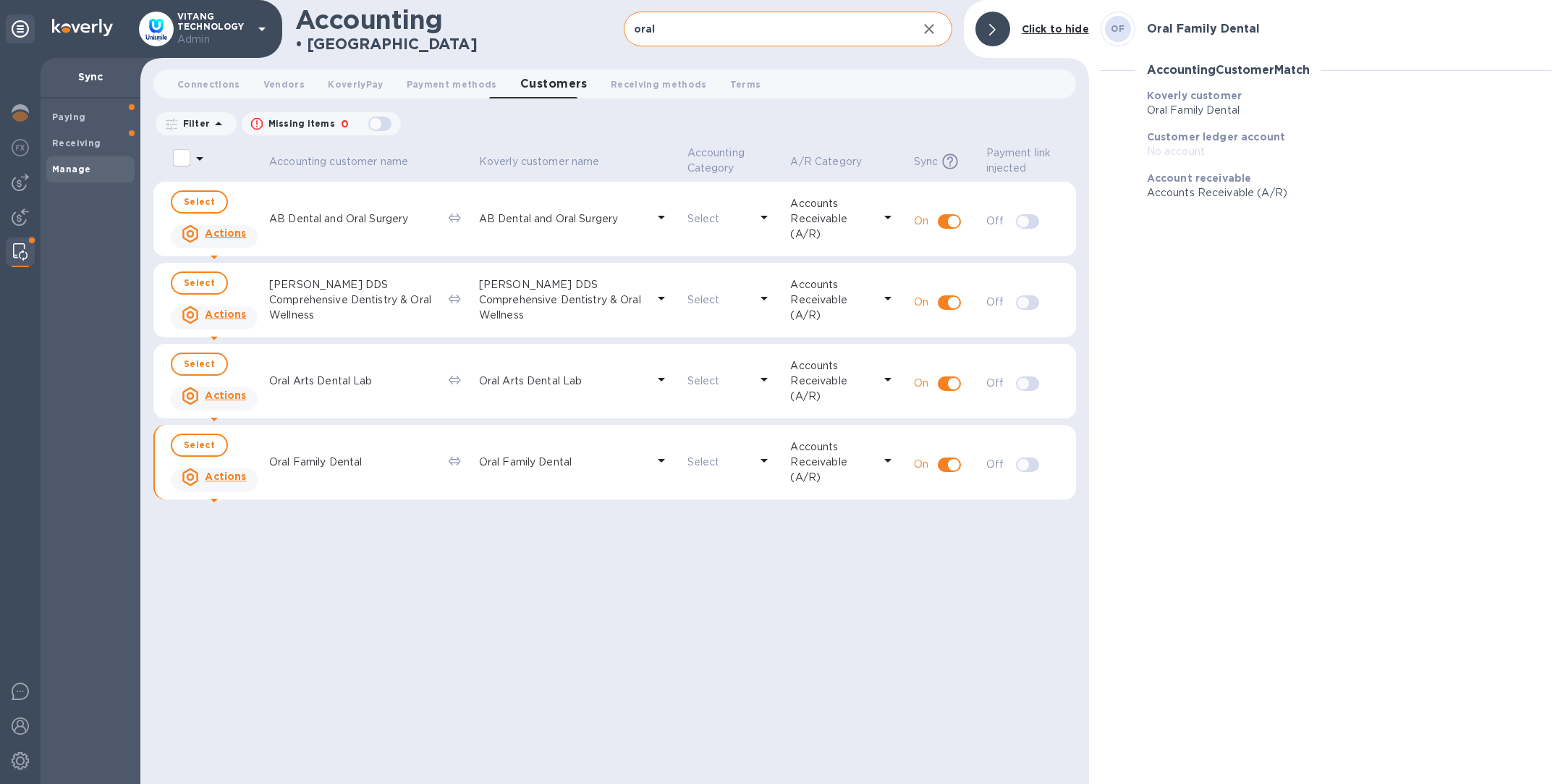
click at [227, 472] on p "Actions" at bounding box center [225, 475] width 42 height 14
click at [411, 577] on div at bounding box center [781, 392] width 1563 height 784
click at [23, 213] on img at bounding box center [20, 217] width 17 height 17
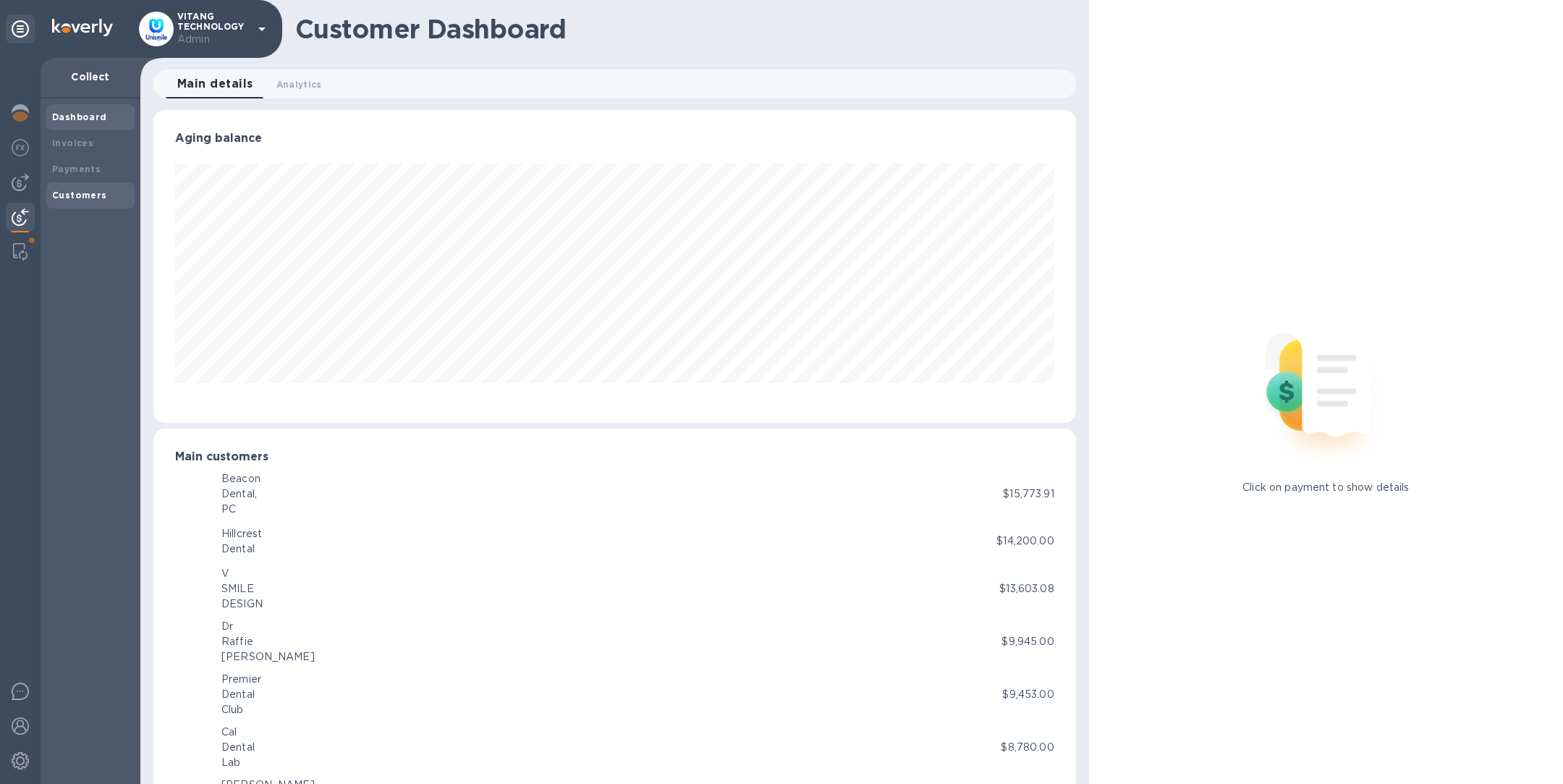
scroll to position [723280, 722806]
click at [88, 195] on b "Customers" at bounding box center [79, 195] width 55 height 11
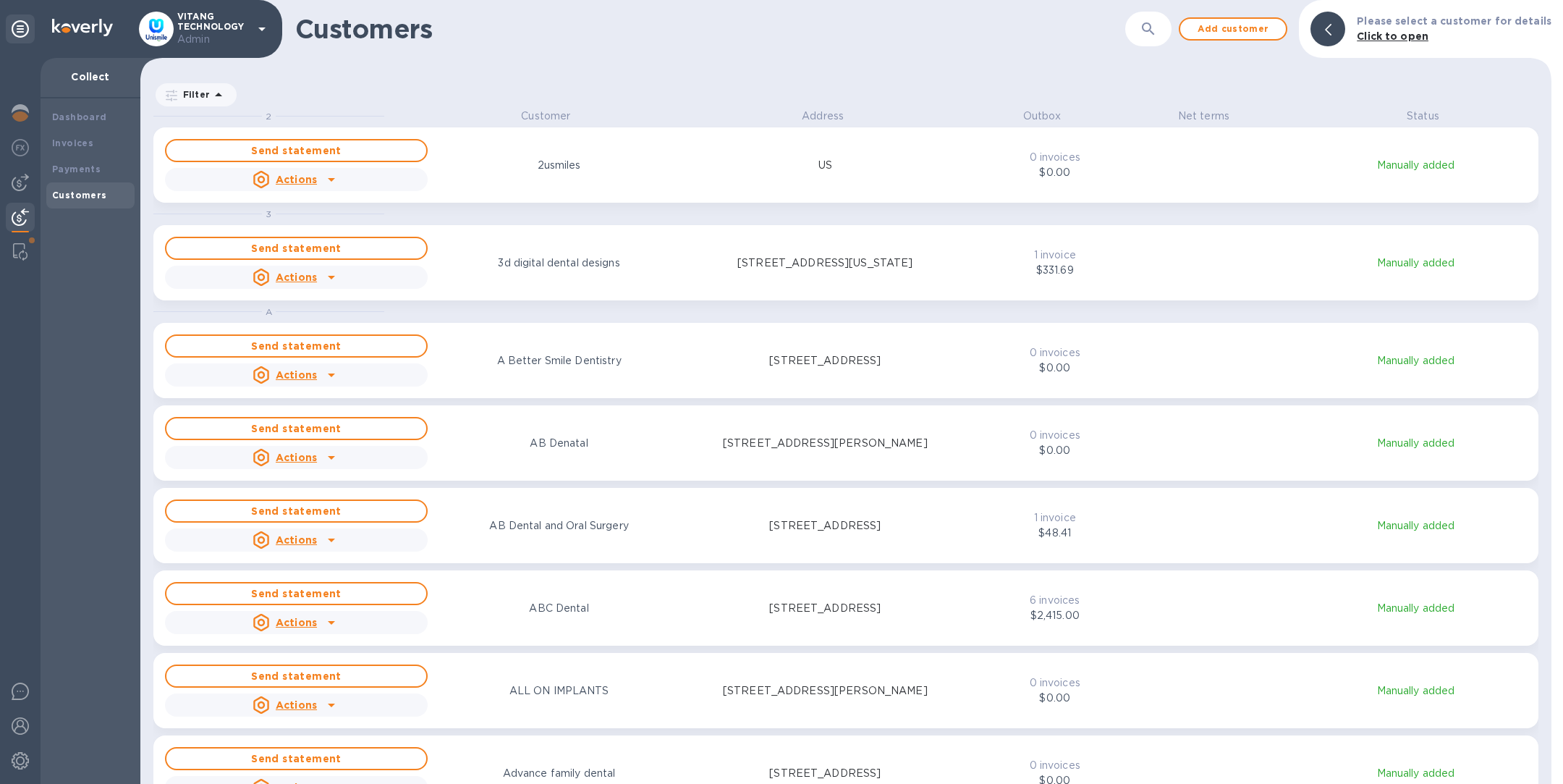
scroll to position [658, 1405]
click at [1155, 26] on icon "button" at bounding box center [1148, 29] width 12 height 12
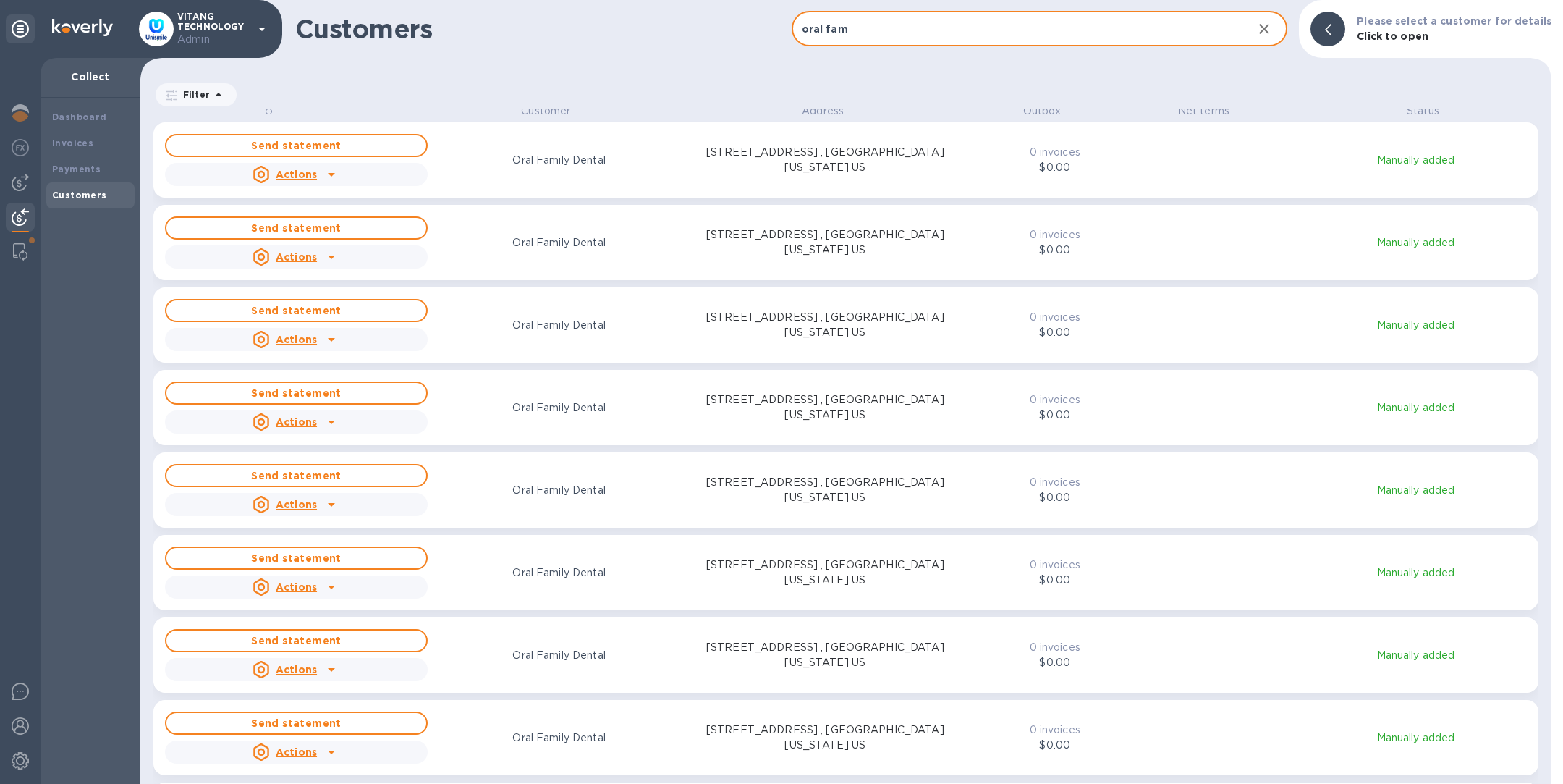
scroll to position [0, 0]
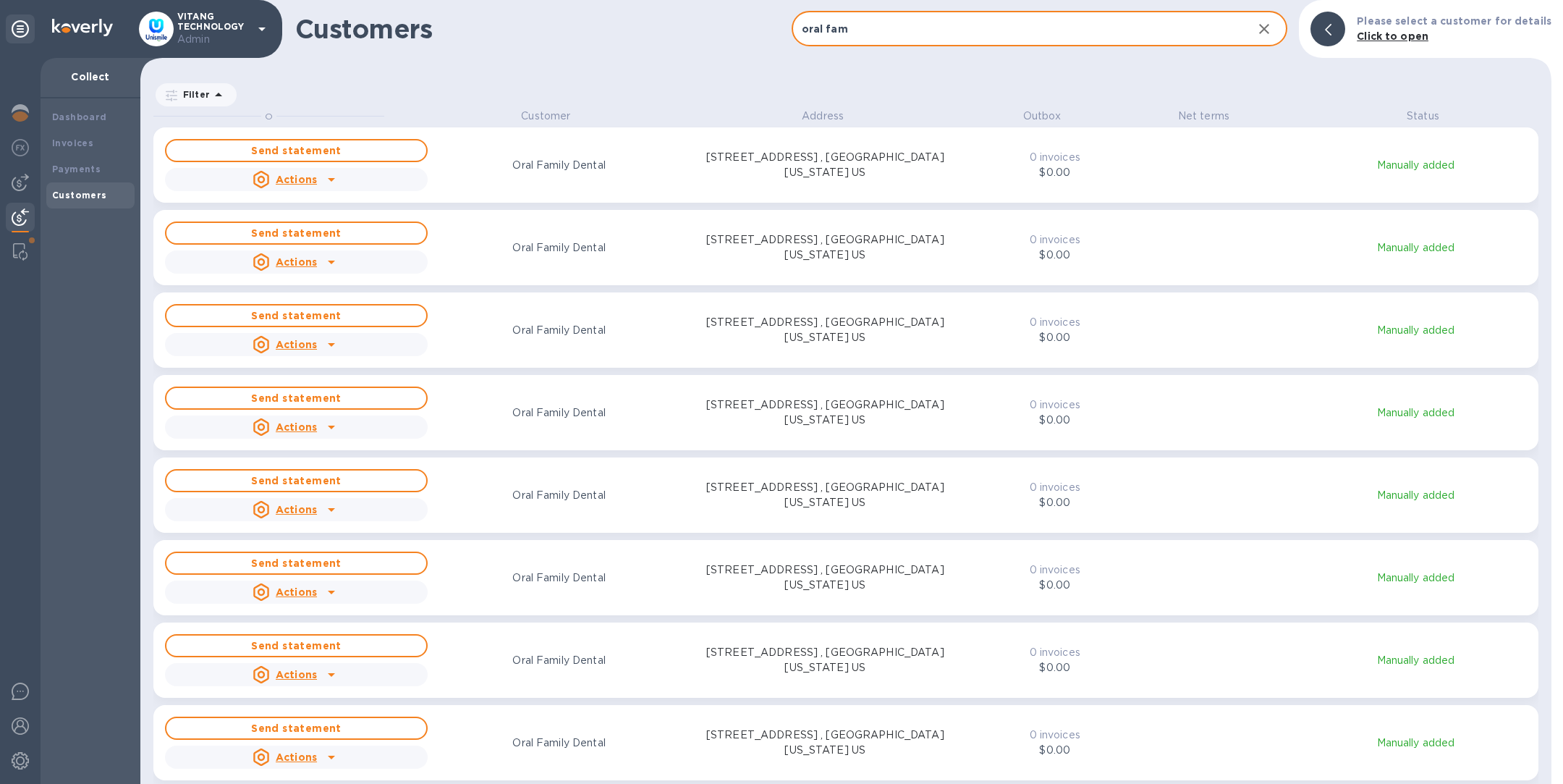
type input "oral fam"
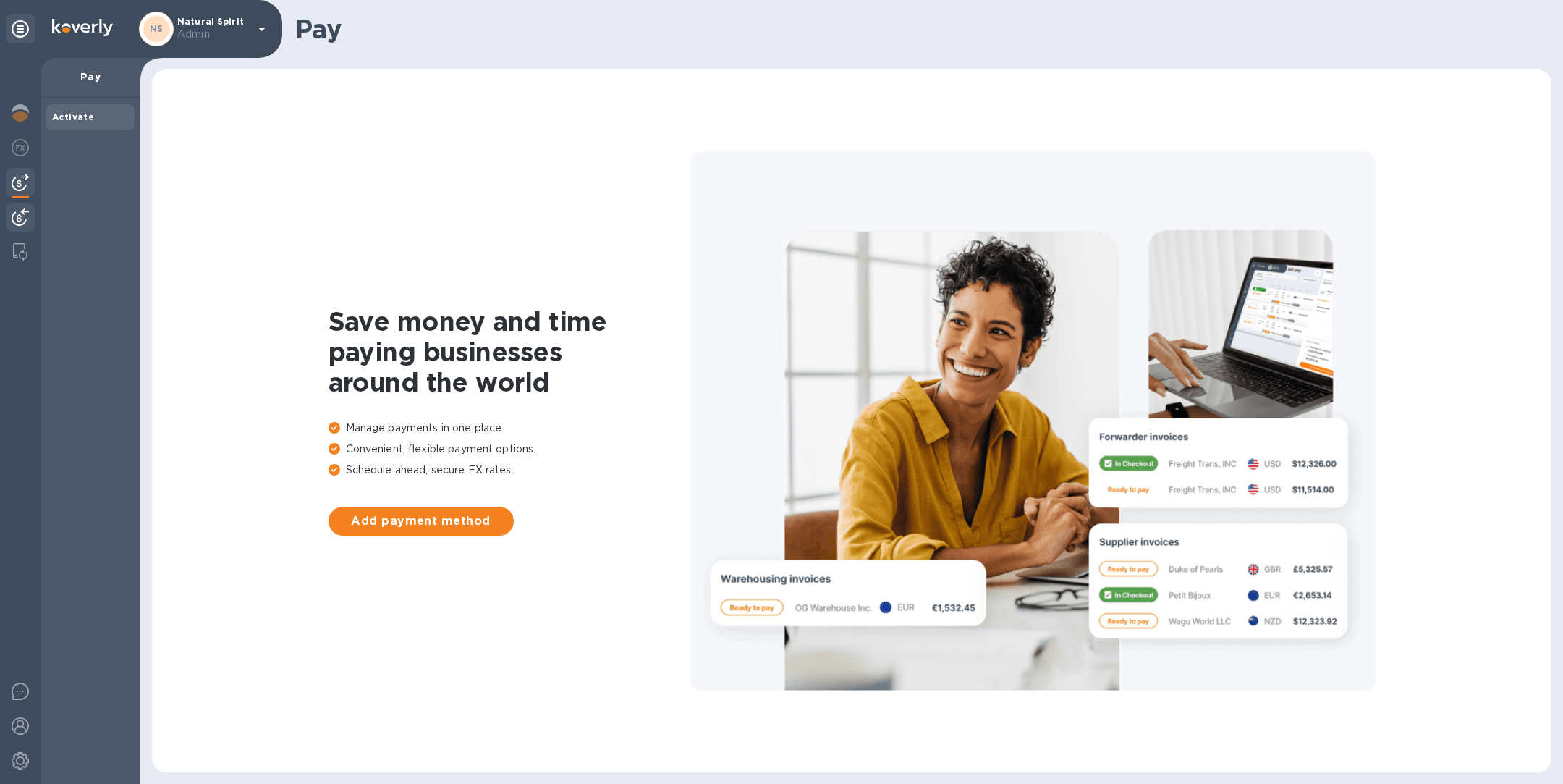
click at [23, 217] on img at bounding box center [20, 217] width 17 height 17
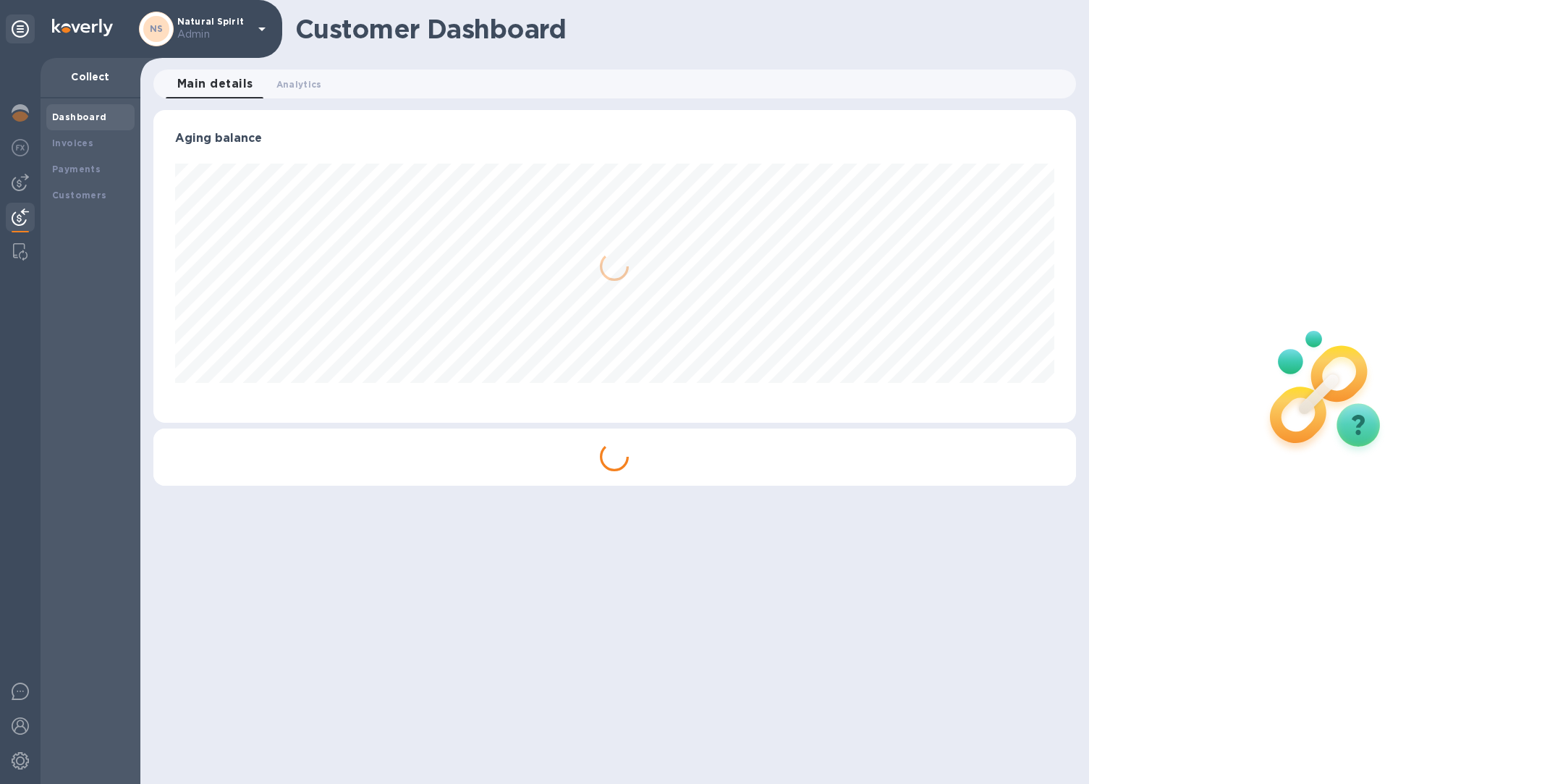
scroll to position [312, 922]
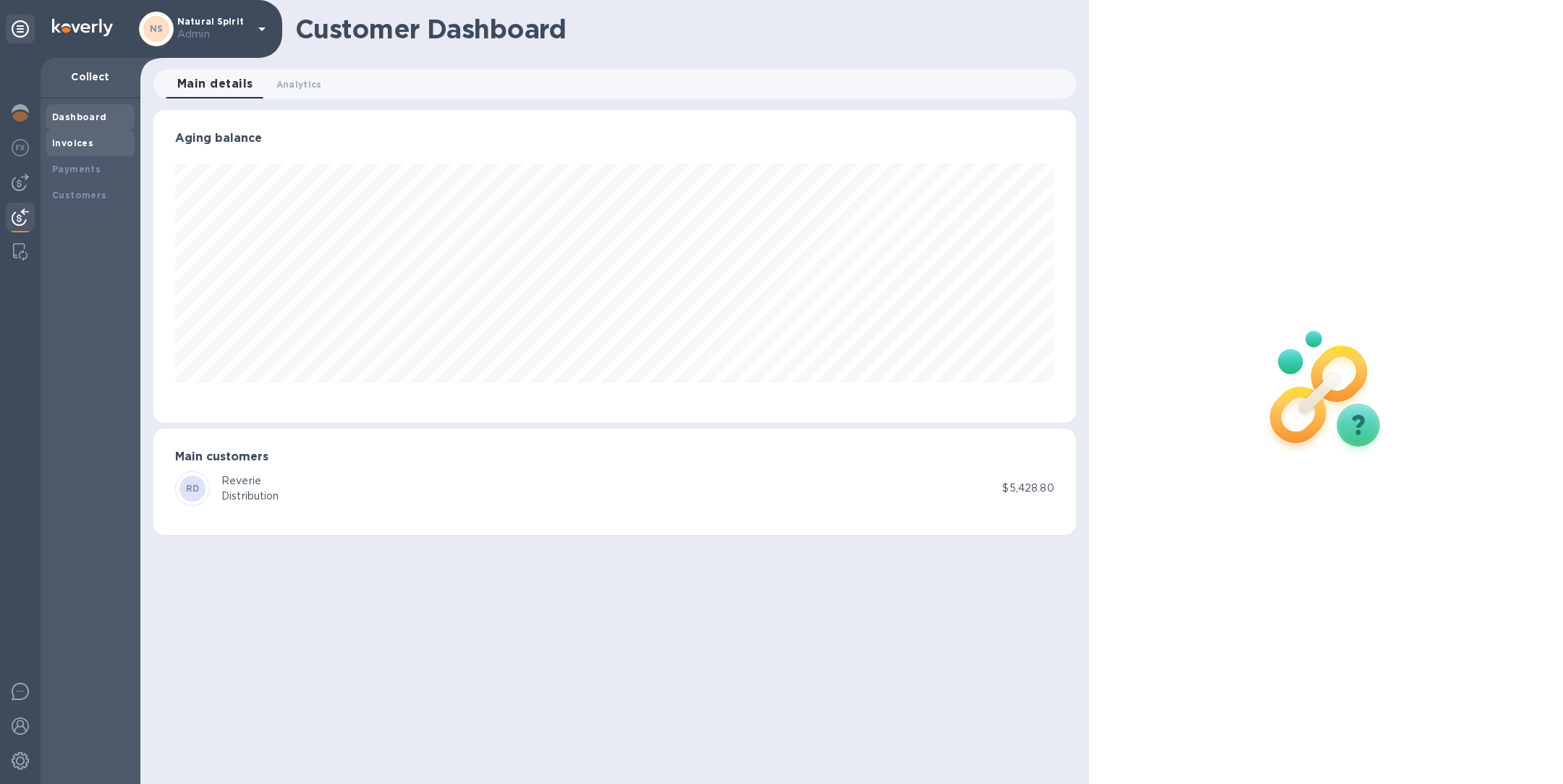
click at [76, 136] on div "Invoices" at bounding box center [91, 143] width 77 height 14
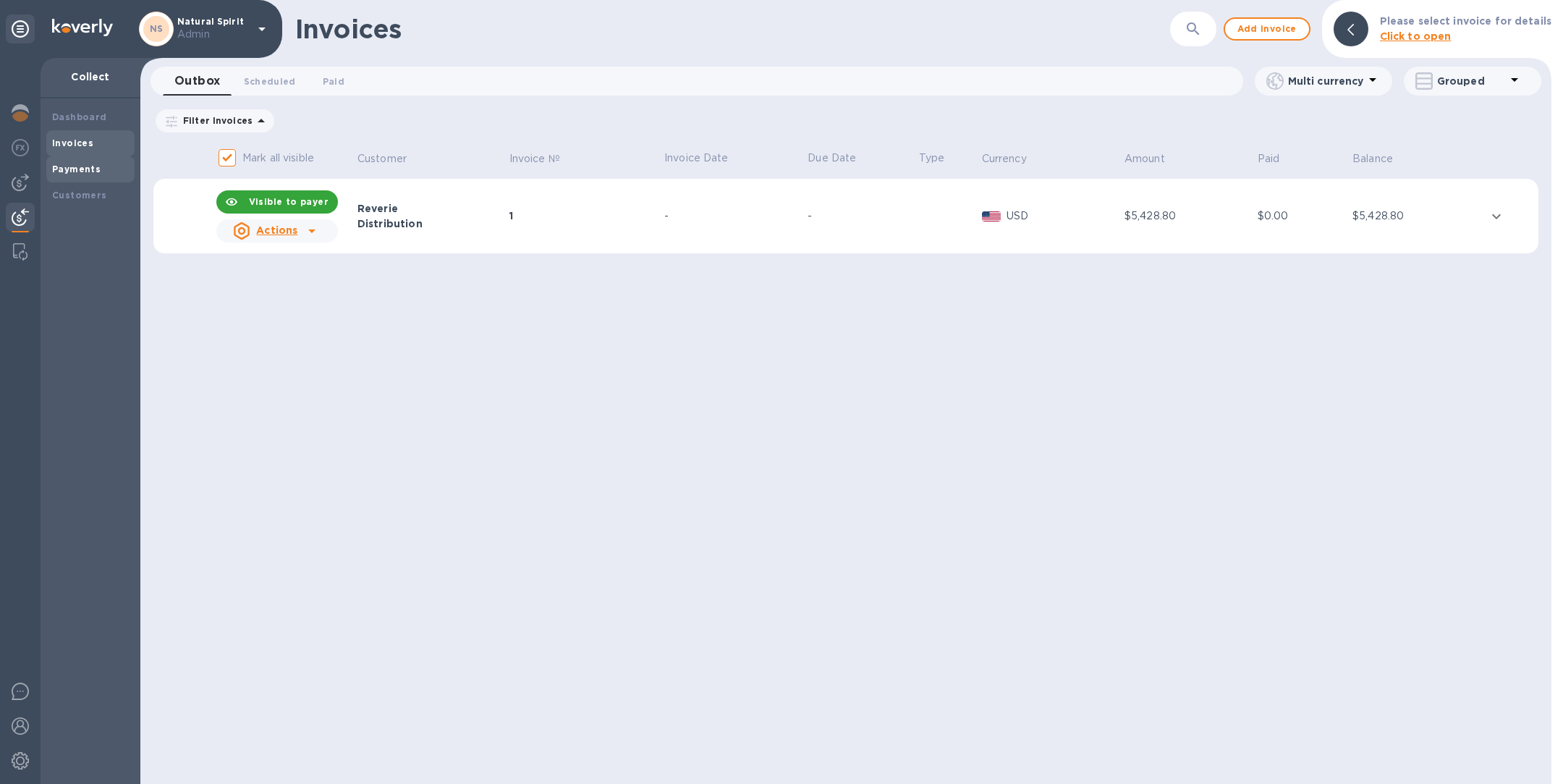
click at [97, 170] on div "Payments" at bounding box center [91, 169] width 77 height 14
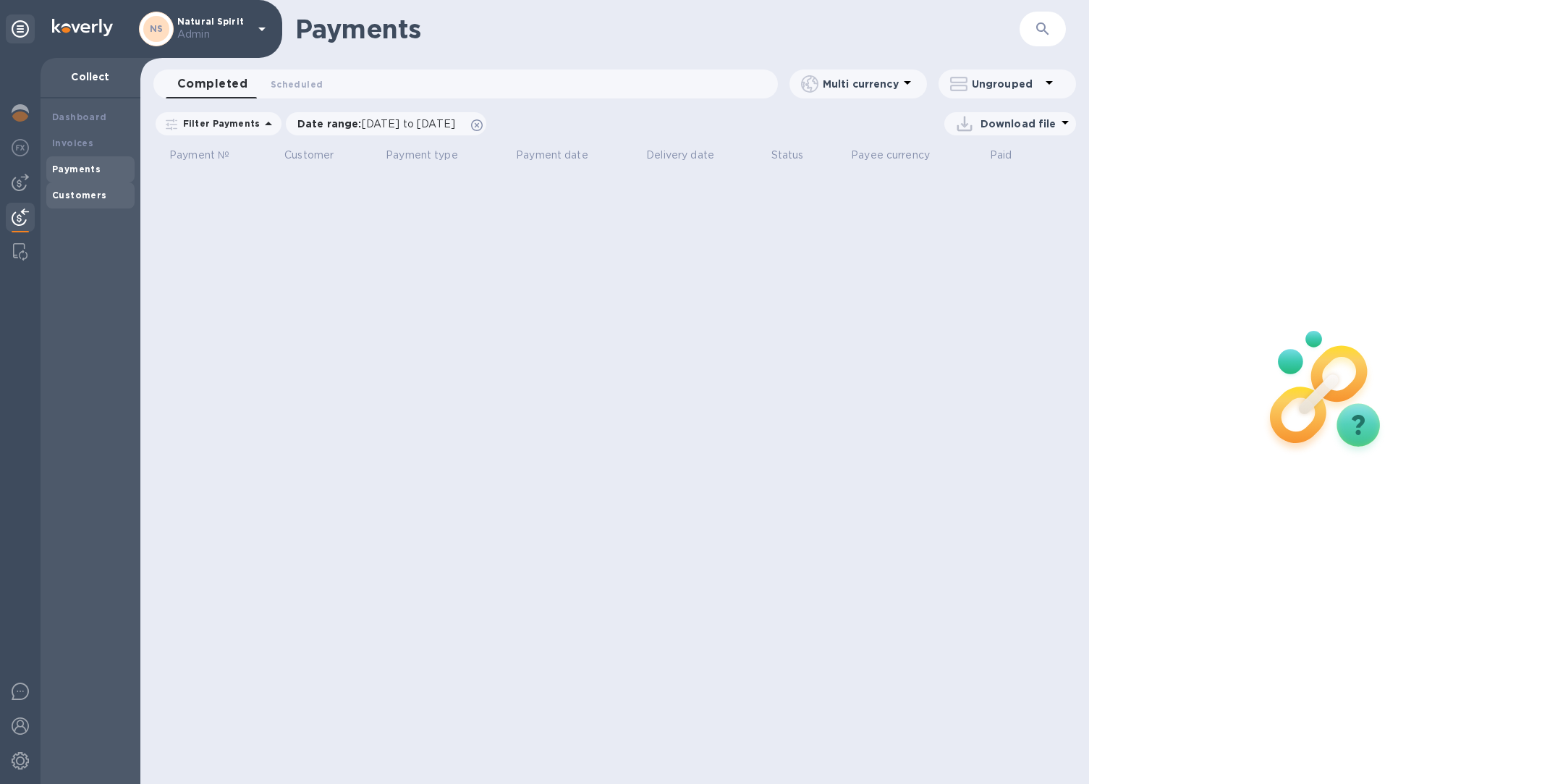
click at [96, 195] on b "Customers" at bounding box center [79, 195] width 55 height 11
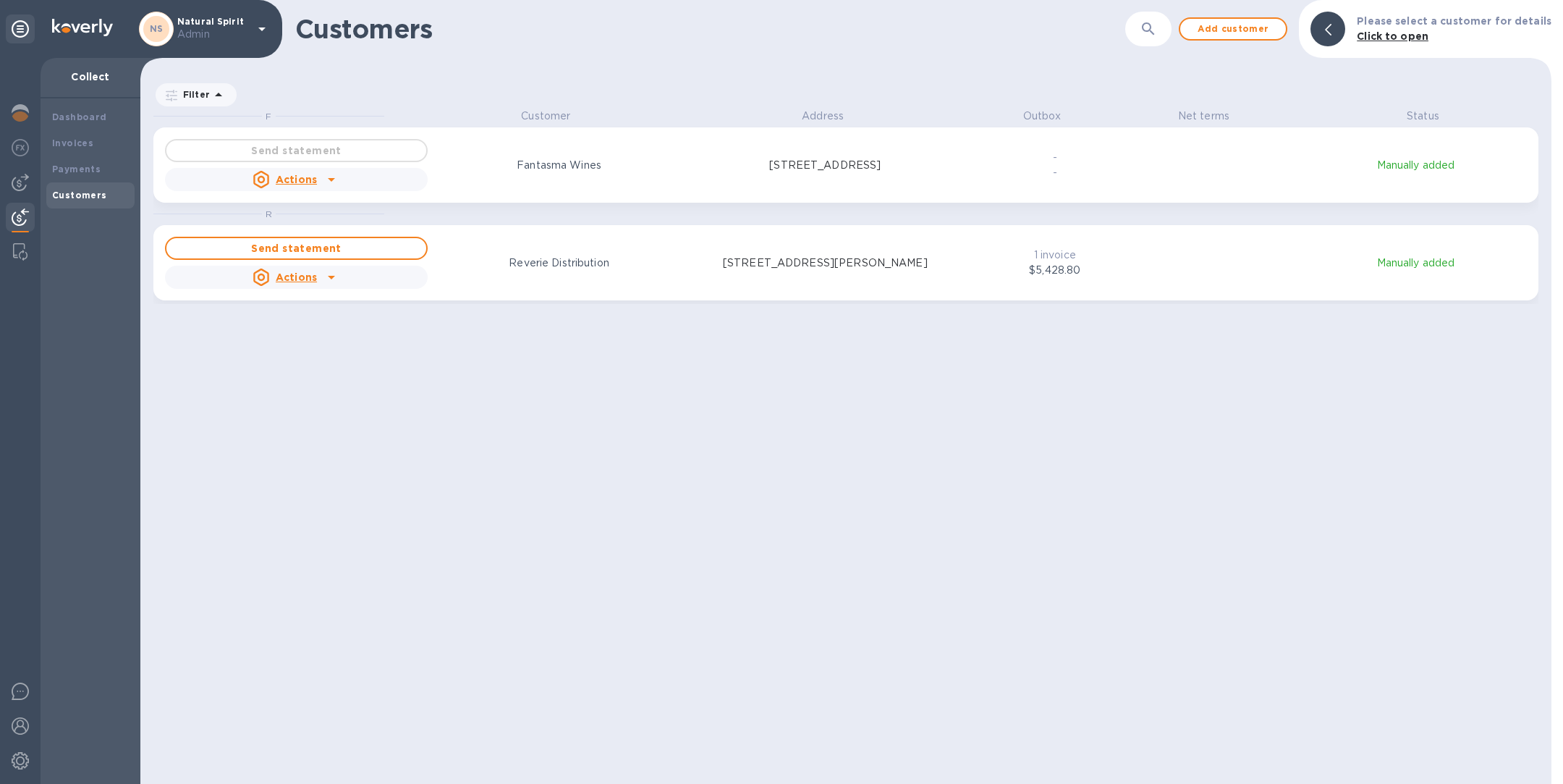
scroll to position [658, 1405]
click at [105, 140] on div "Invoices" at bounding box center [91, 143] width 77 height 14
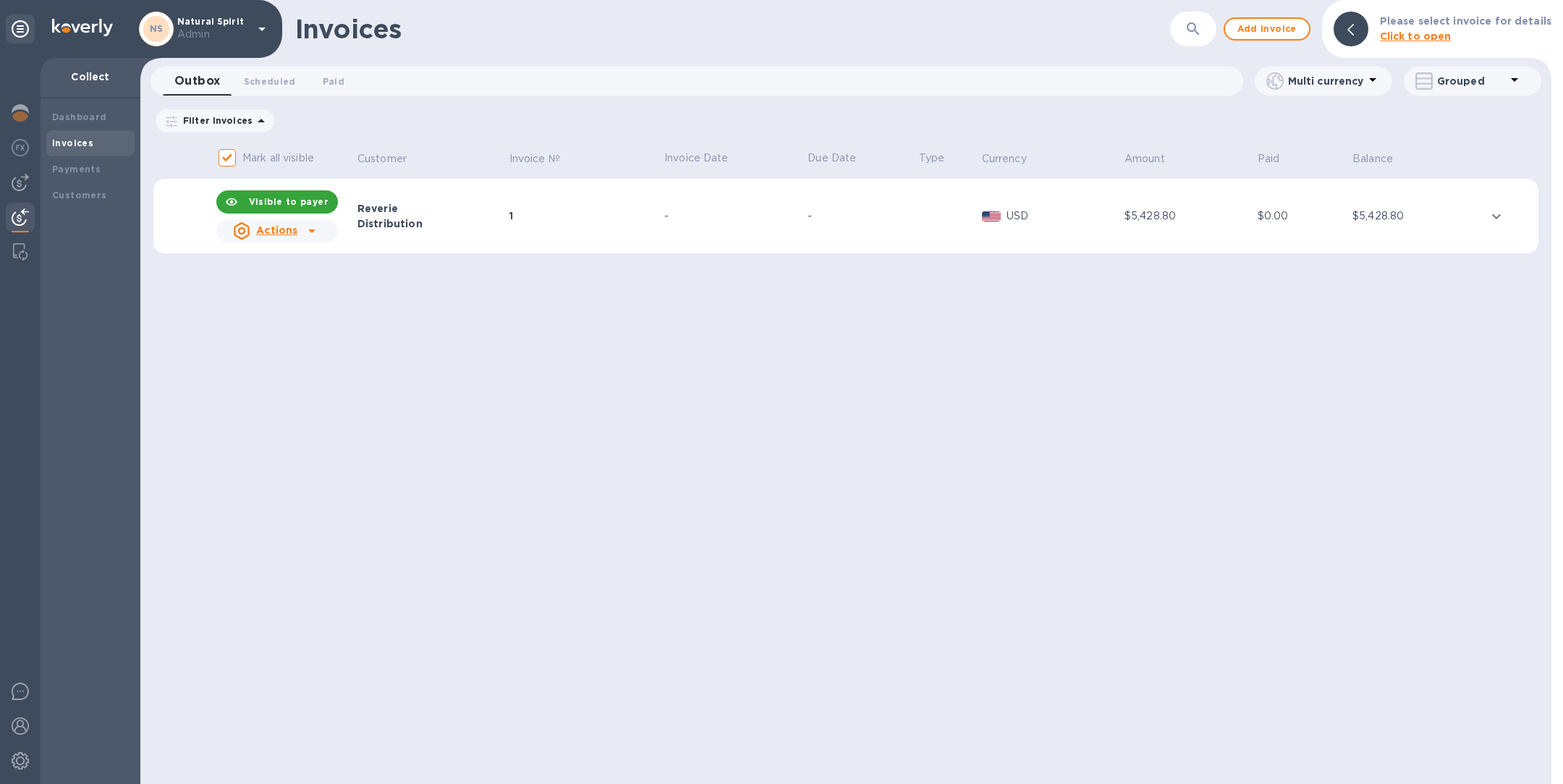
click at [485, 236] on td "Reverie Distribution" at bounding box center [431, 217] width 152 height 75
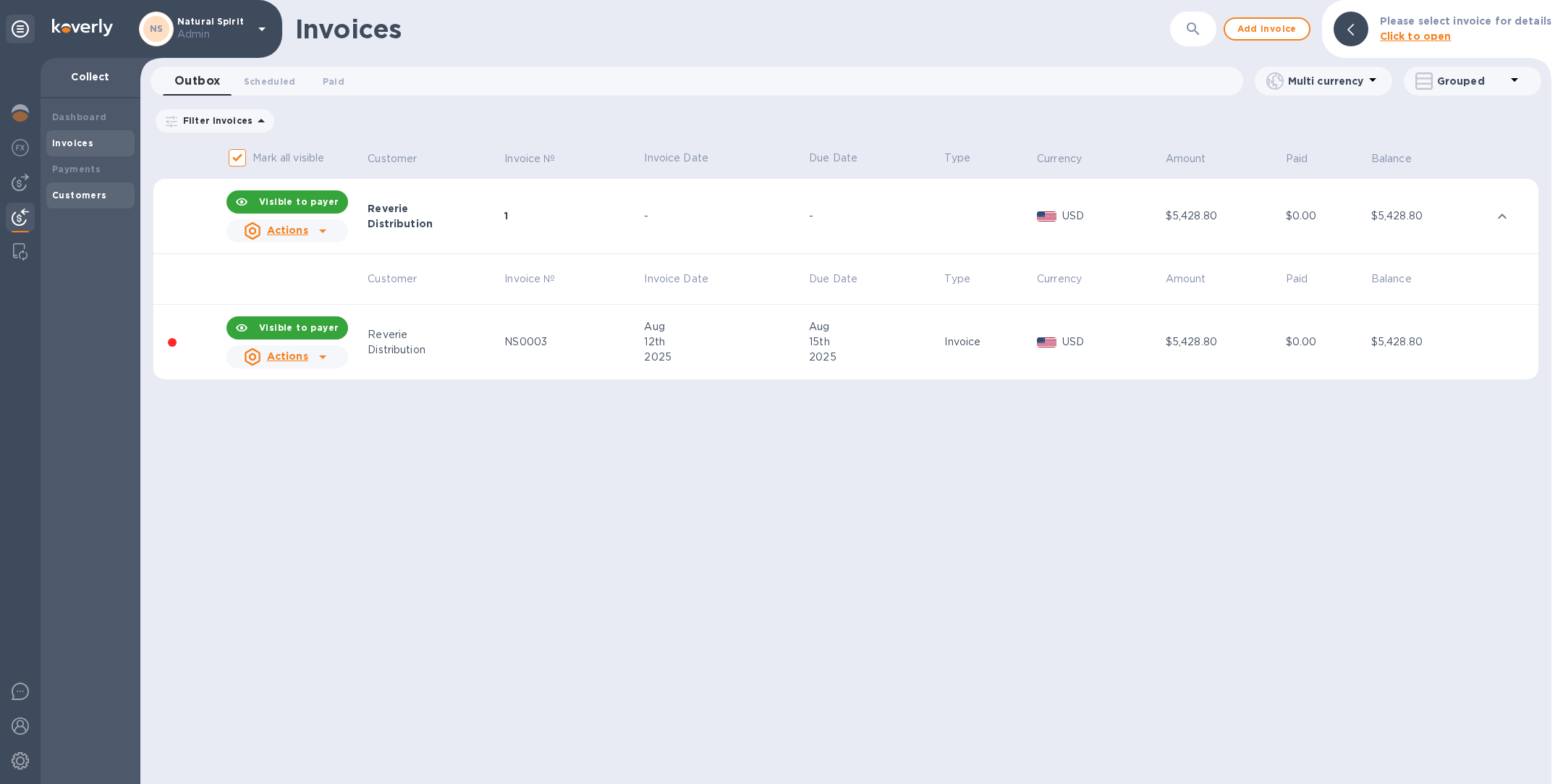
click at [89, 197] on b "Customers" at bounding box center [79, 195] width 55 height 11
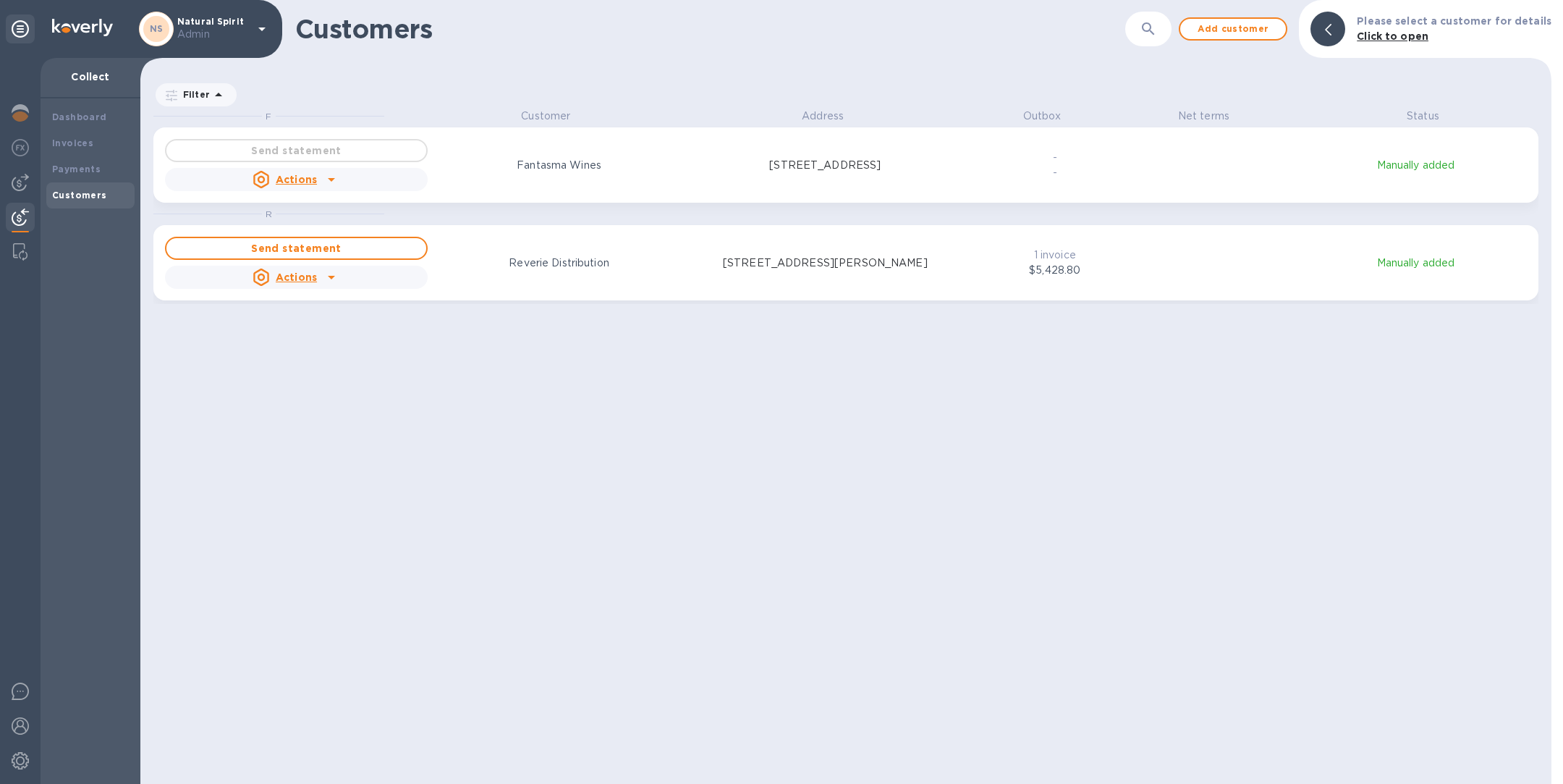
scroll to position [658, 1405]
click at [306, 253] on span "Send statement" at bounding box center [297, 247] width 237 height 17
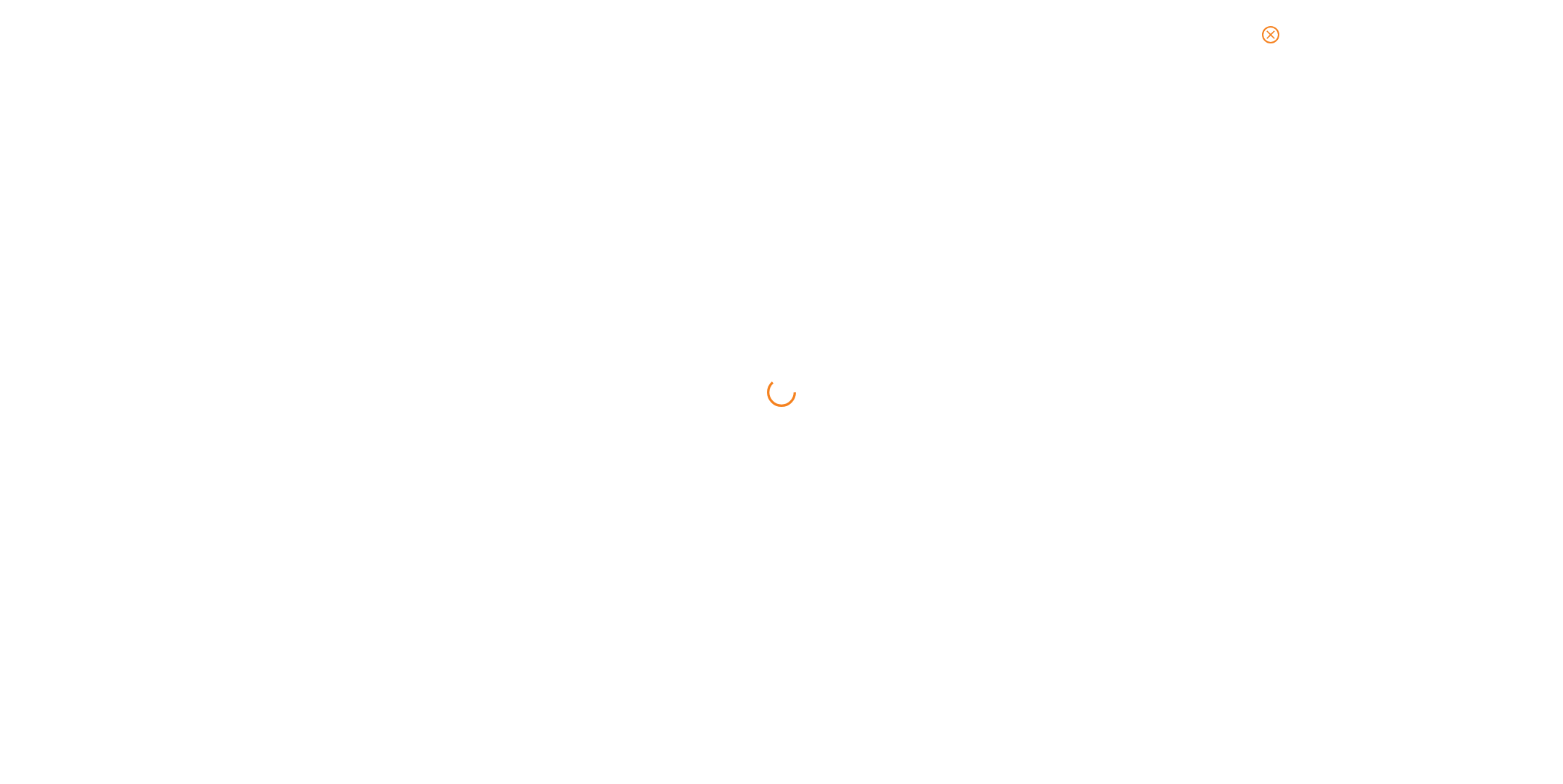
scroll to position [658, 943]
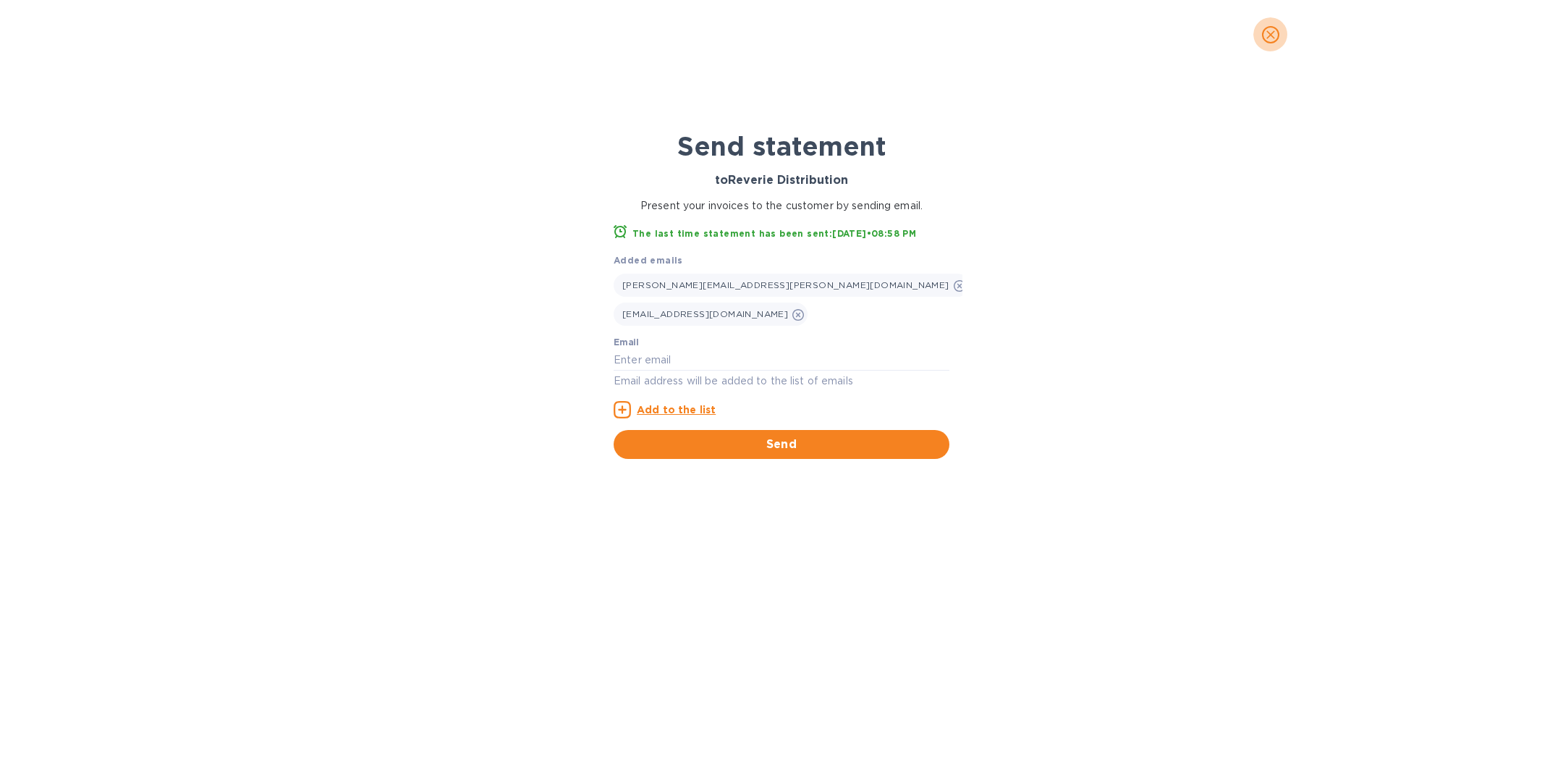
click at [1267, 37] on icon "close" at bounding box center [1270, 34] width 14 height 14
